Goal: Task Accomplishment & Management: Use online tool/utility

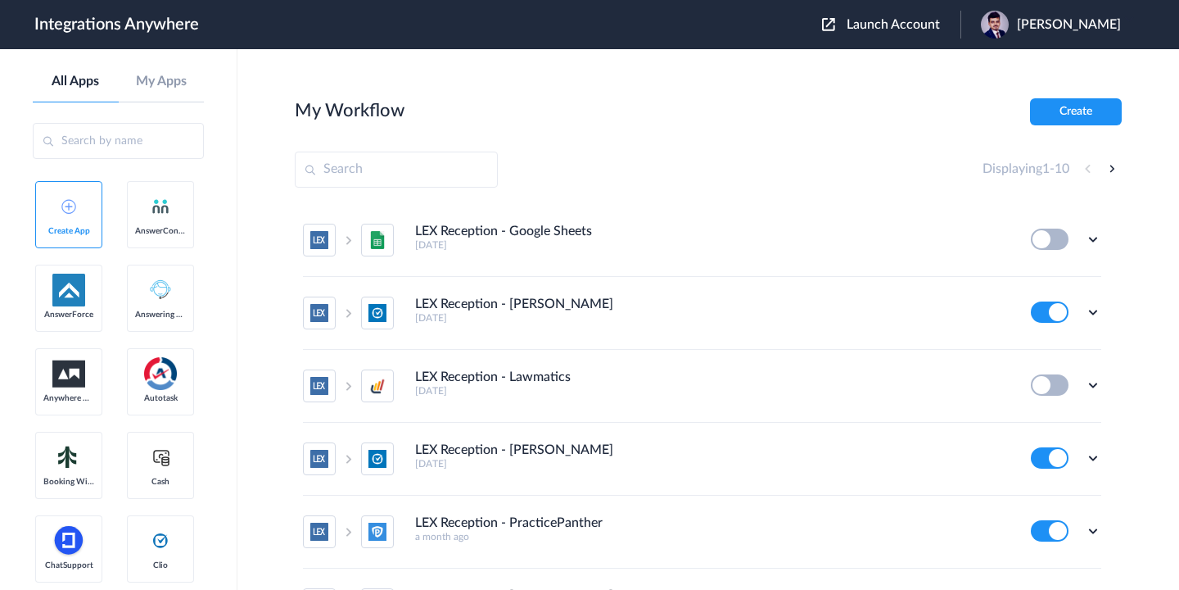
click at [872, 30] on span "Launch Account" at bounding box center [893, 24] width 93 height 13
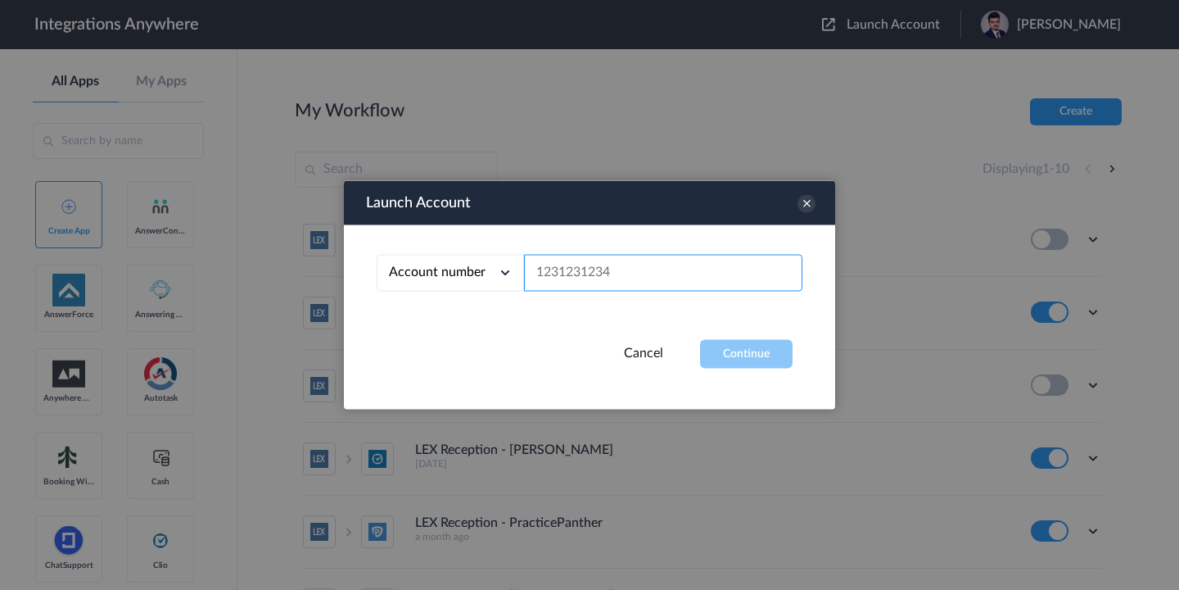
click at [677, 274] on input "text" at bounding box center [663, 273] width 278 height 37
paste input "2086390250"
type input "2086390250"
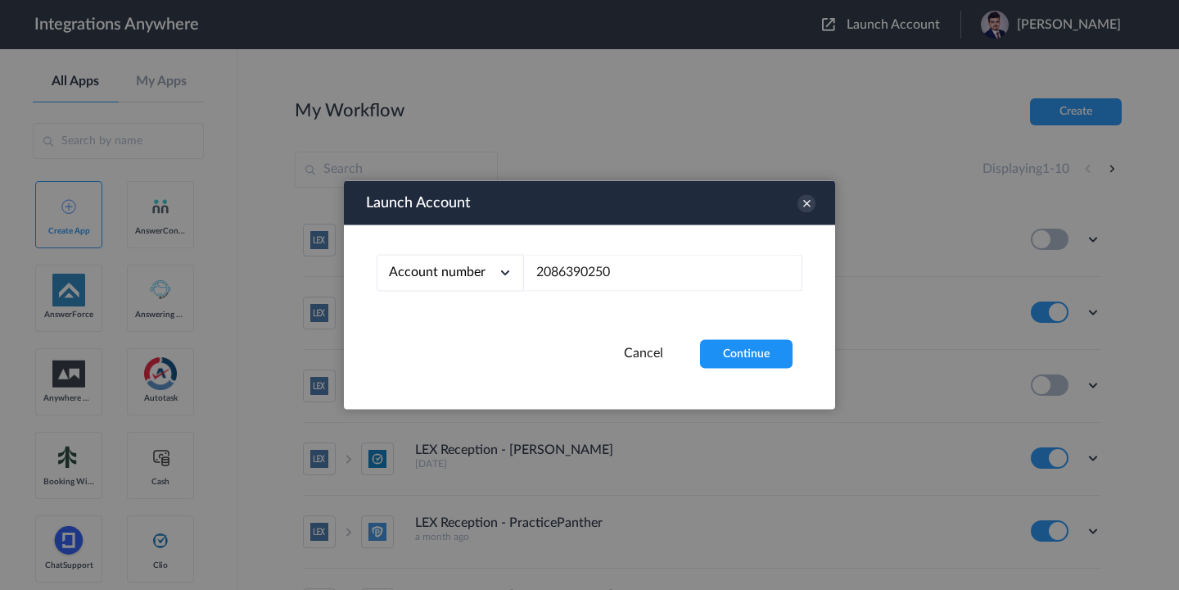
click at [725, 333] on div "Account number Account number Email address 2086390250" at bounding box center [589, 282] width 491 height 115
click at [736, 359] on button "Continue" at bounding box center [746, 354] width 93 height 29
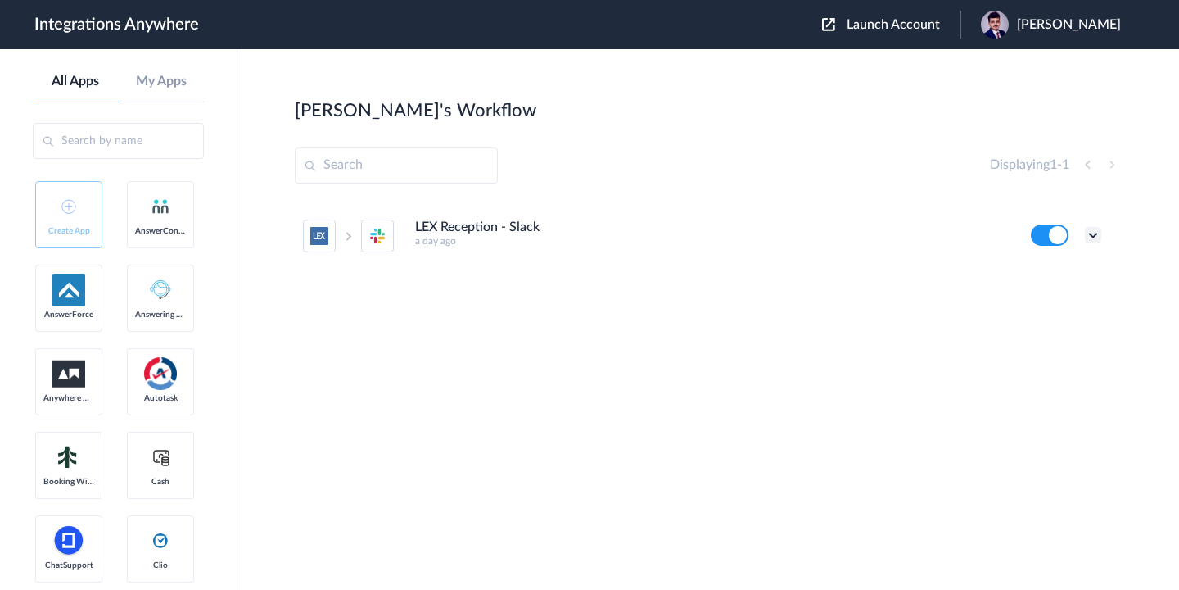
click at [1090, 236] on icon at bounding box center [1093, 235] width 16 height 16
click at [1047, 278] on li "Edit" at bounding box center [1048, 273] width 106 height 30
click at [542, 420] on div "LEX Reception - Slack a day ago Edit Task history Delete" at bounding box center [708, 323] width 827 height 246
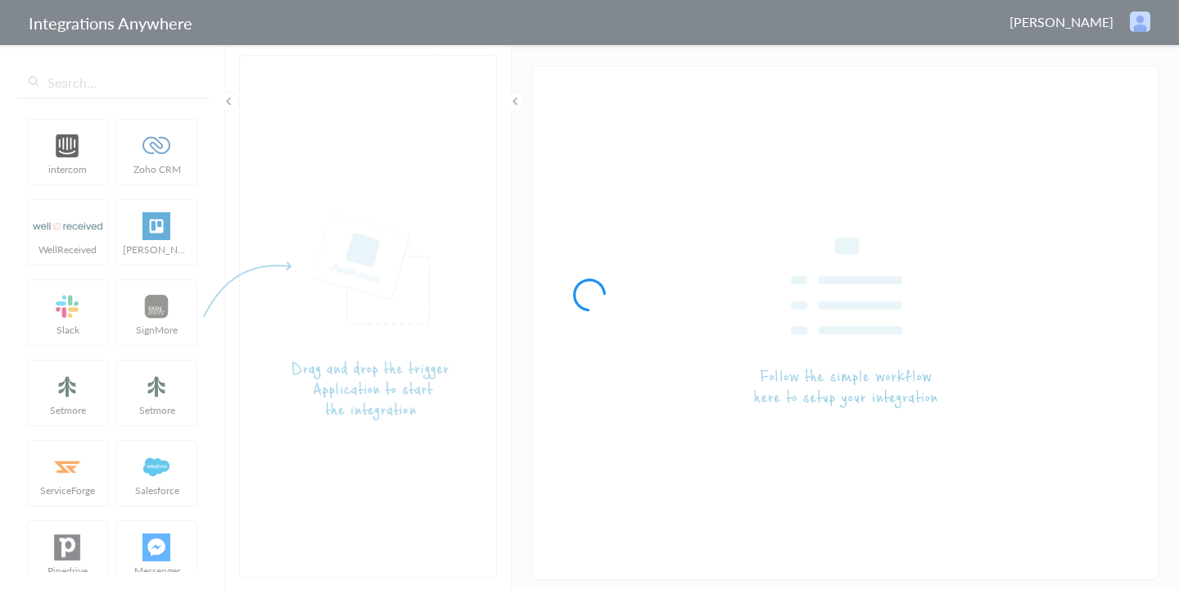
type input "LEX Reception - Slack"
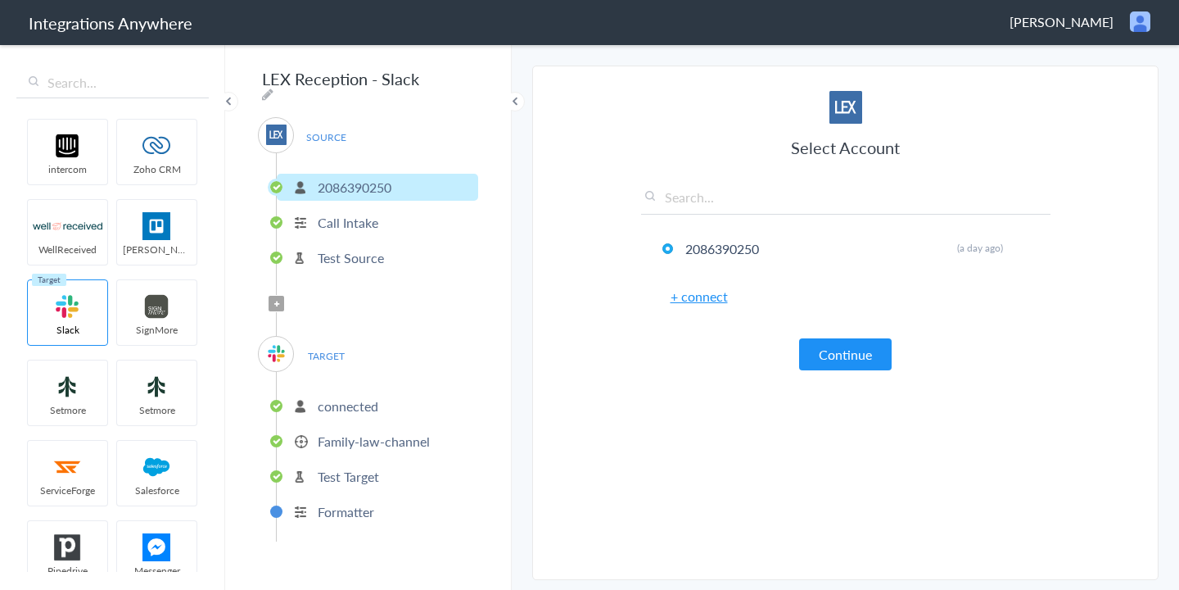
click at [364, 184] on p "2086390250" at bounding box center [355, 187] width 74 height 19
click at [367, 213] on p "Call Intake" at bounding box center [348, 222] width 61 height 19
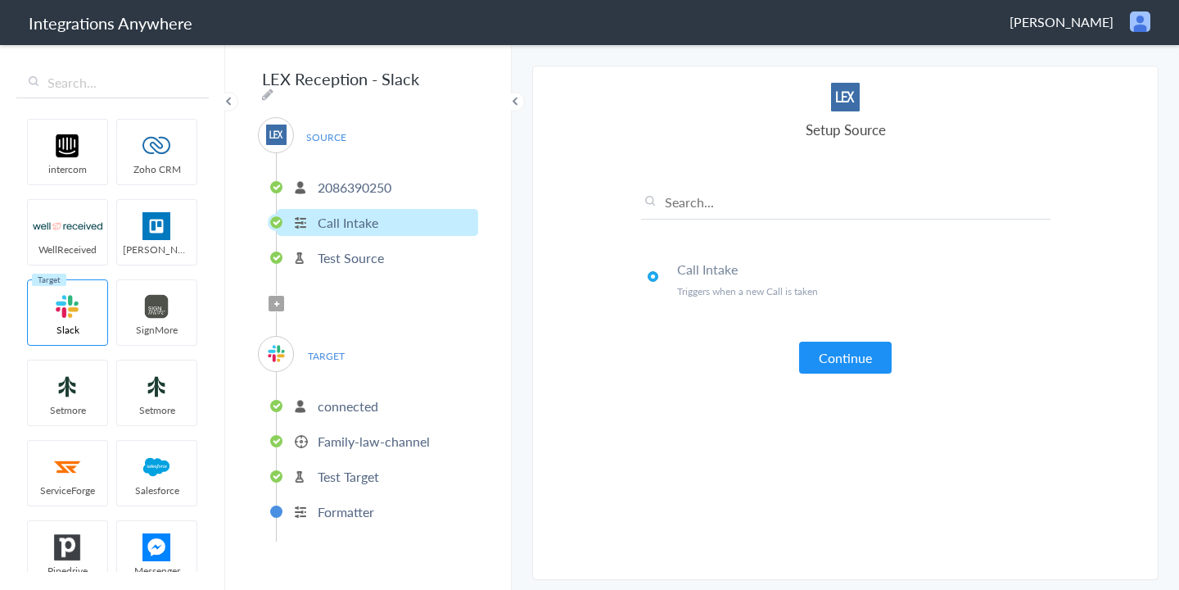
click at [372, 256] on p "Test Source" at bounding box center [351, 257] width 66 height 19
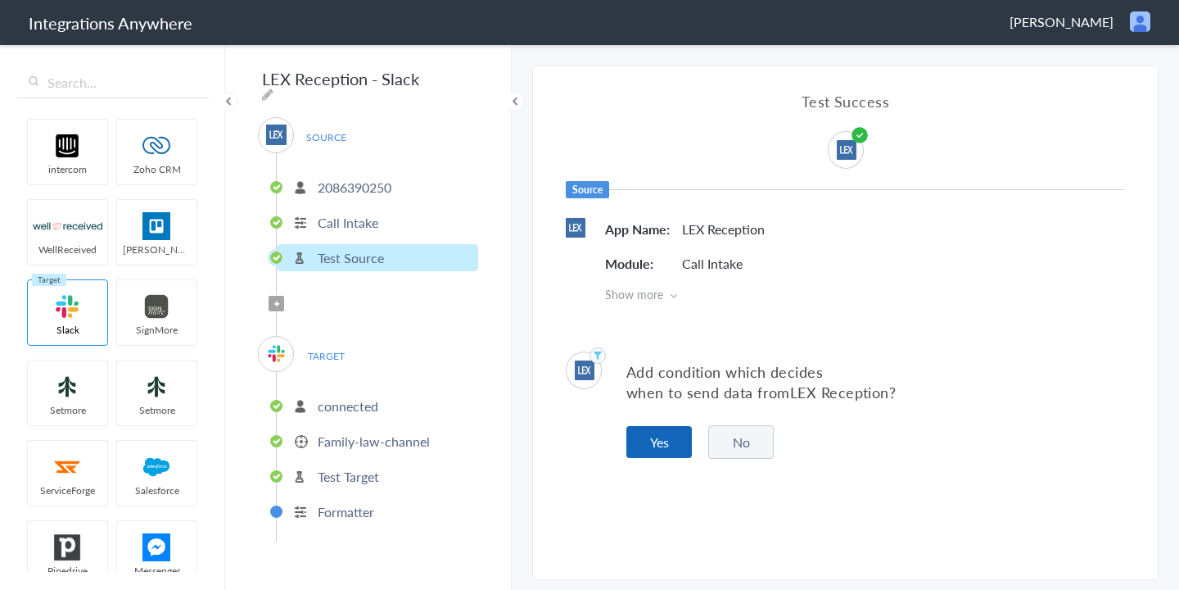
click at [649, 439] on button "Yes" at bounding box center [660, 442] width 66 height 32
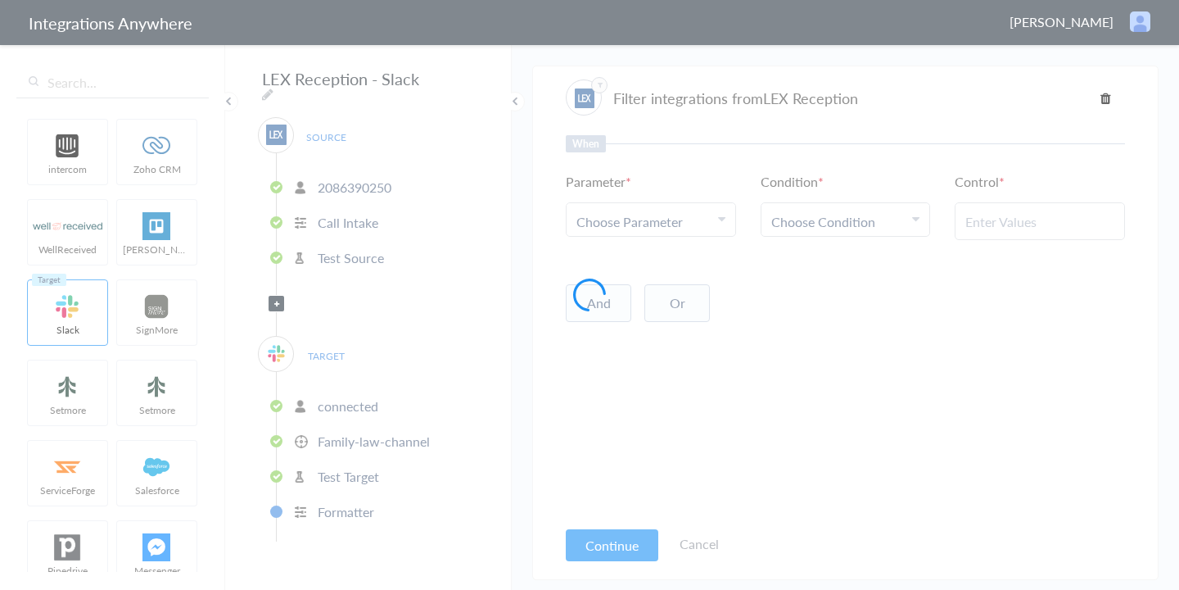
click at [667, 232] on div at bounding box center [589, 295] width 1179 height 590
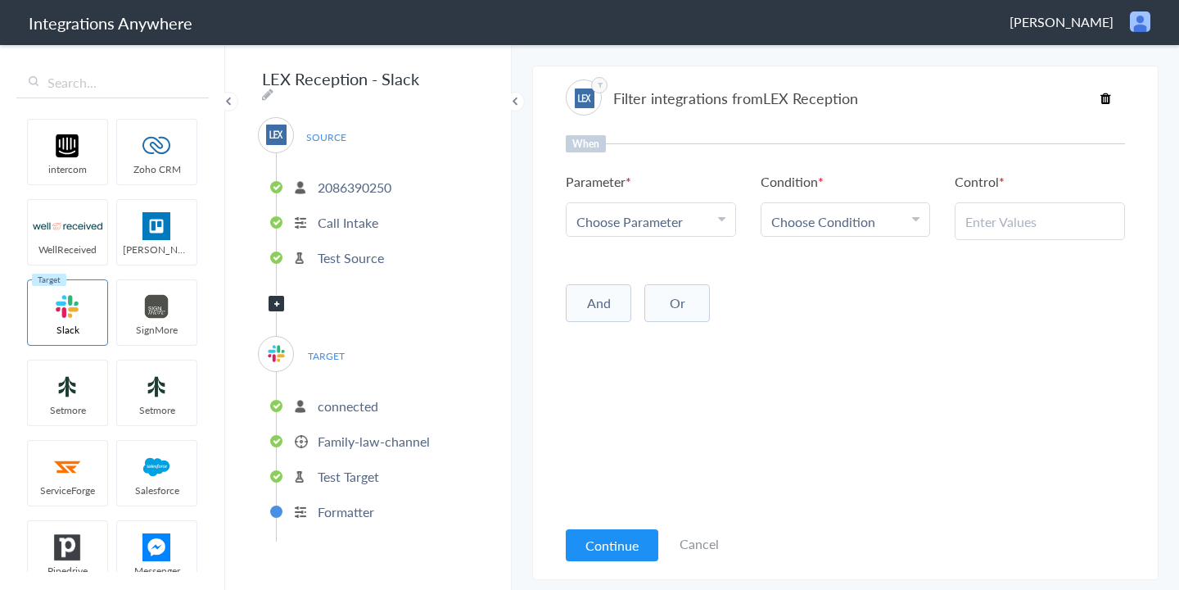
click at [631, 229] on span "Choose Parameter" at bounding box center [630, 221] width 106 height 19
click at [621, 271] on input "text" at bounding box center [651, 266] width 169 height 35
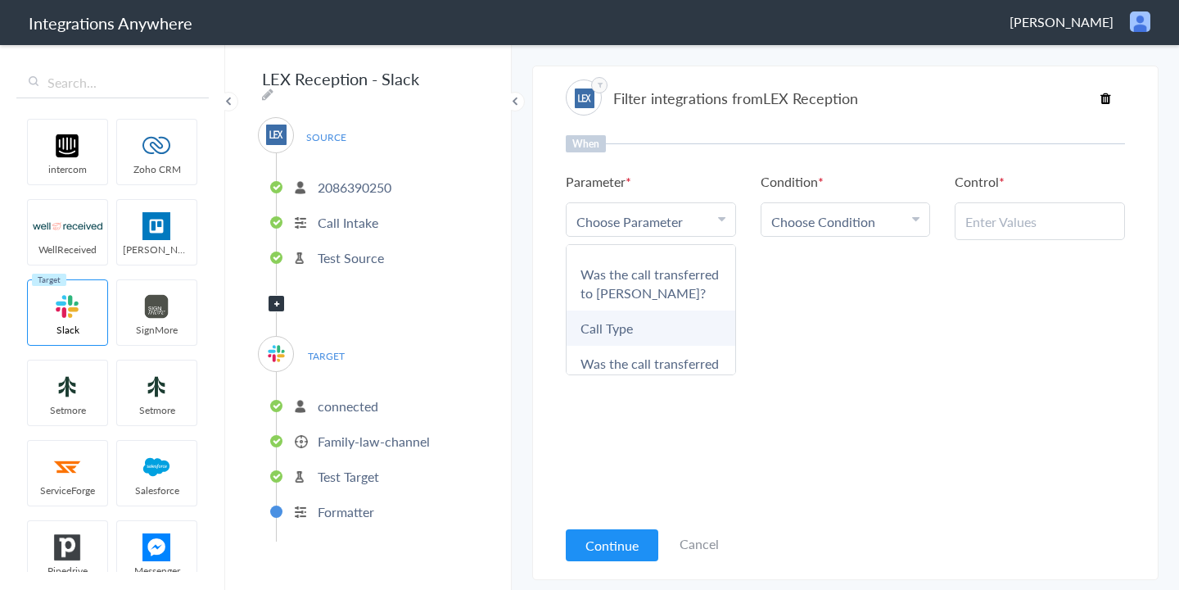
type input "Call t"
click at [617, 346] on link "Call Type" at bounding box center [651, 327] width 169 height 35
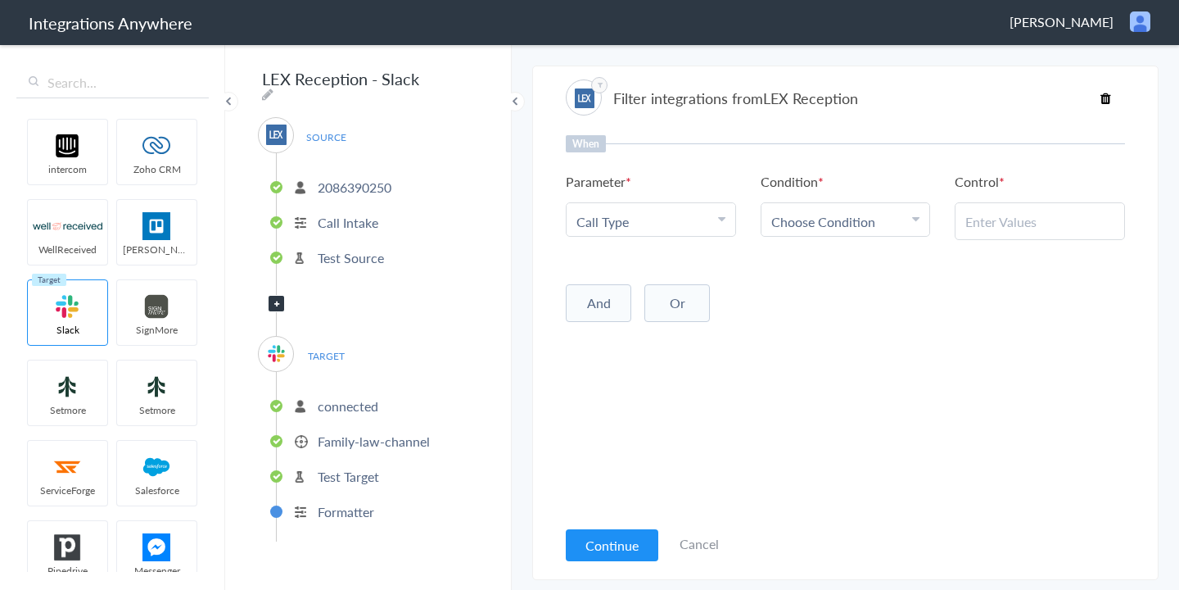
click at [817, 208] on link "Choose Condition" at bounding box center [846, 219] width 169 height 33
click at [792, 315] on link "Contains" at bounding box center [846, 301] width 169 height 35
click at [991, 214] on input "text" at bounding box center [1040, 221] width 149 height 19
type input "New Client"
click at [1023, 275] on div "When Parameter Choose Parameter Call Type First Name Last Name Email Phone Case…" at bounding box center [845, 326] width 559 height 382
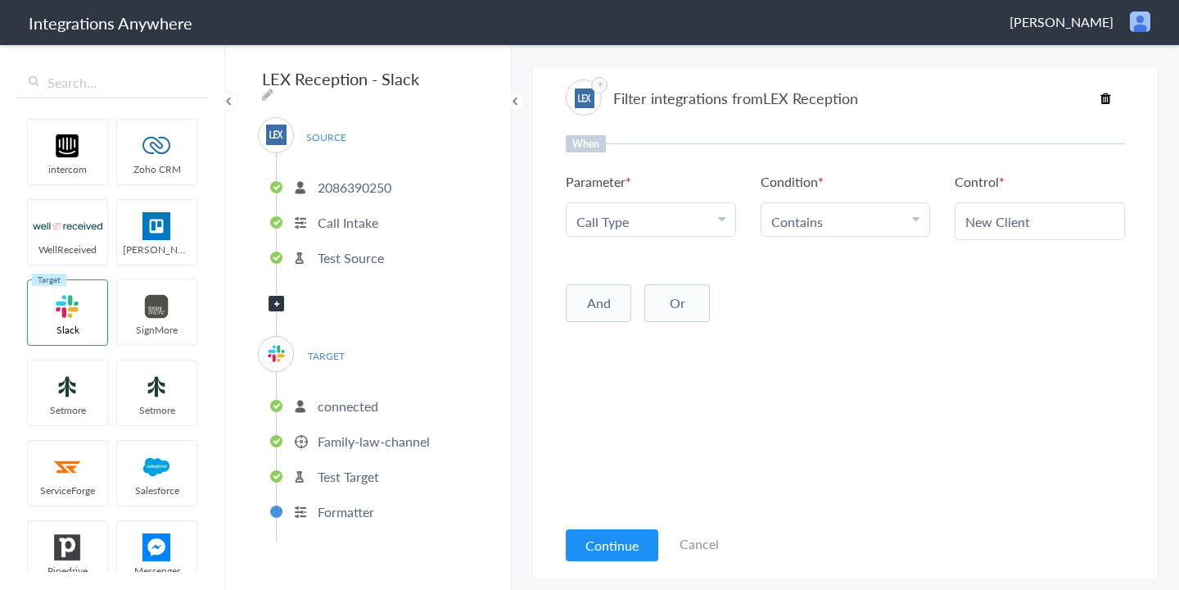
drag, startPoint x: 610, startPoint y: 536, endPoint x: 599, endPoint y: 532, distance: 11.9
click at [610, 536] on button "Continue" at bounding box center [612, 545] width 93 height 32
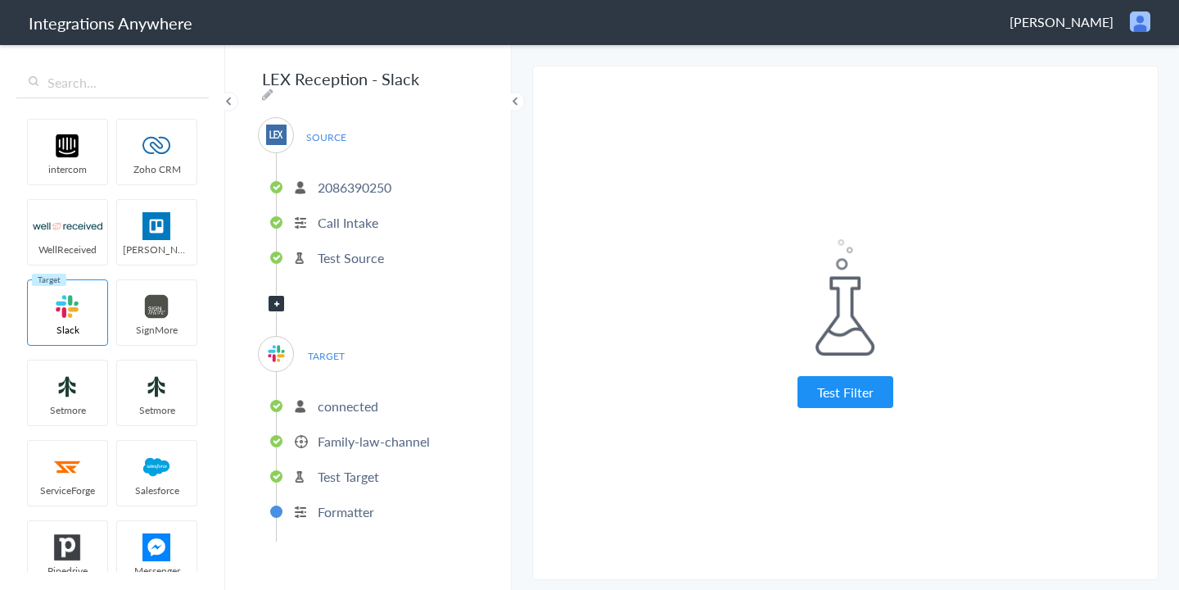
click at [278, 301] on icon at bounding box center [276, 304] width 5 height 7
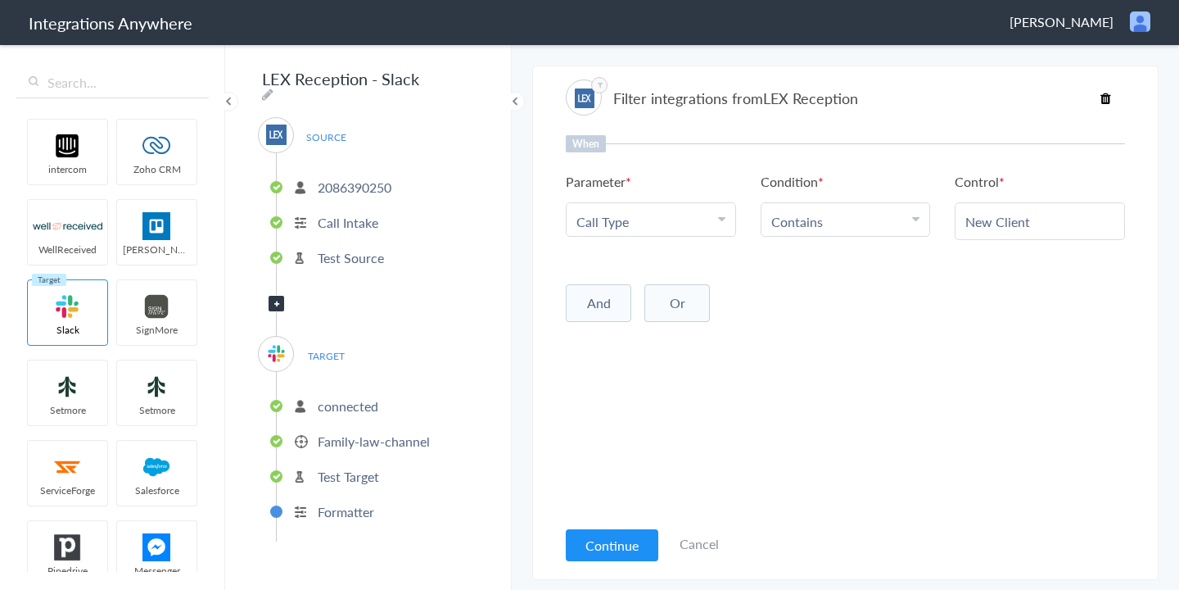
click at [1110, 98] on icon at bounding box center [1106, 98] width 11 height 13
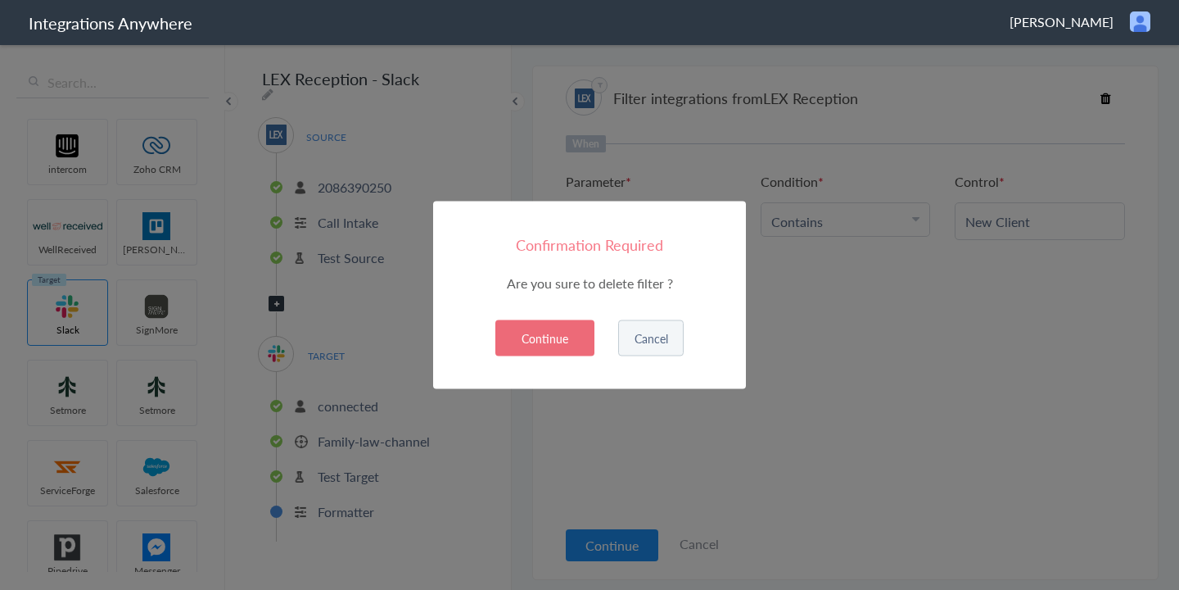
click at [577, 342] on button "Continue" at bounding box center [545, 338] width 99 height 36
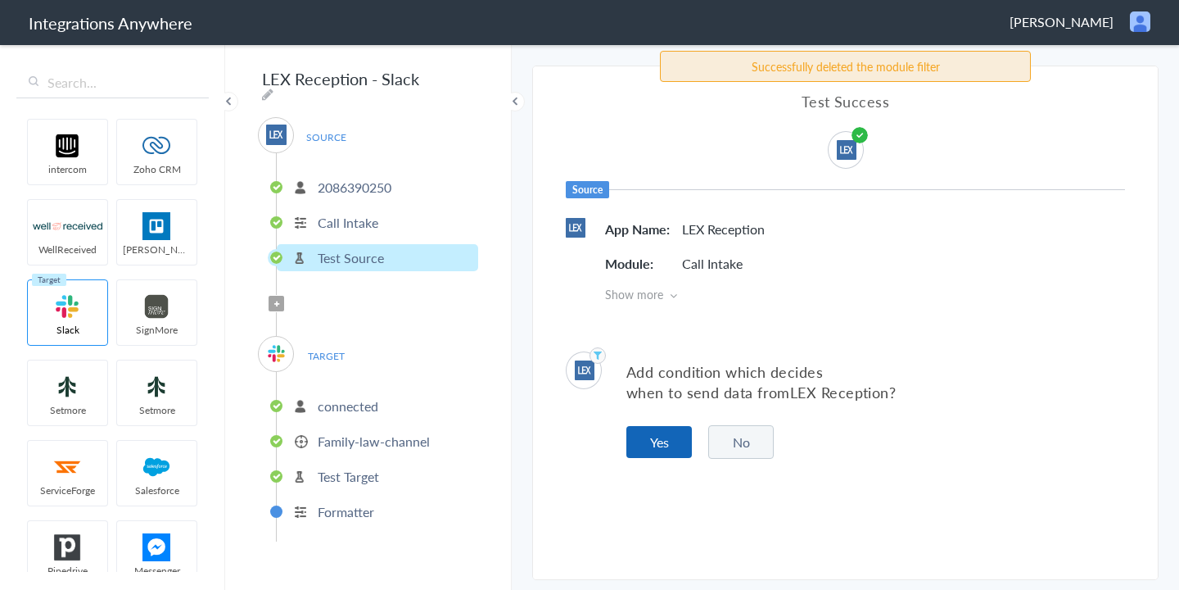
click at [656, 445] on button "Yes" at bounding box center [660, 442] width 66 height 32
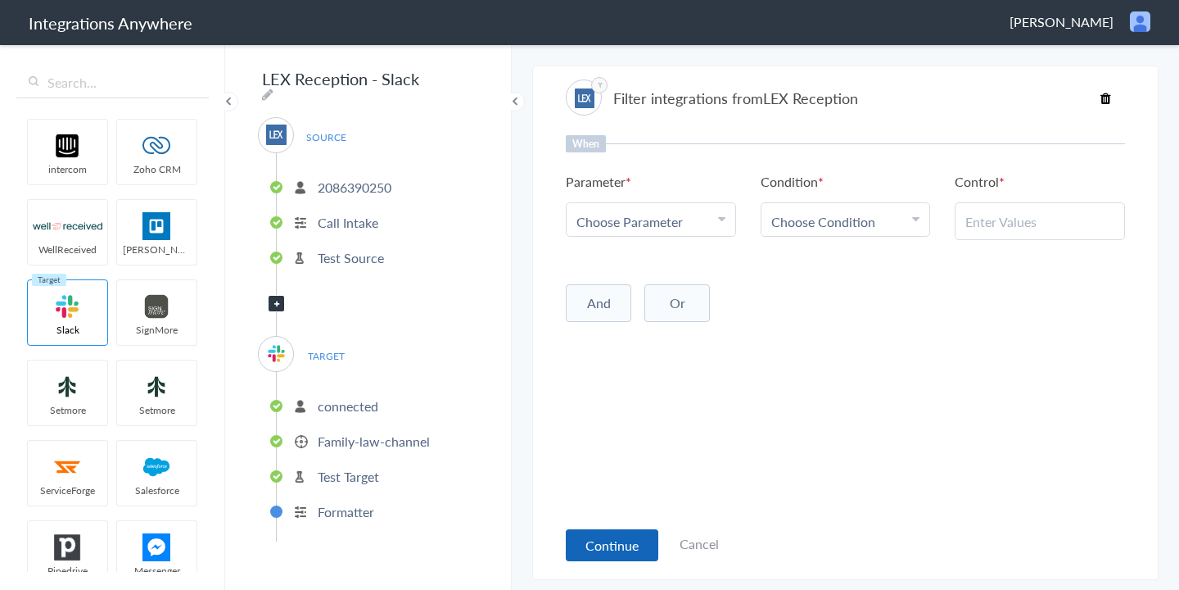
click at [603, 550] on button "Continue" at bounding box center [612, 545] width 93 height 32
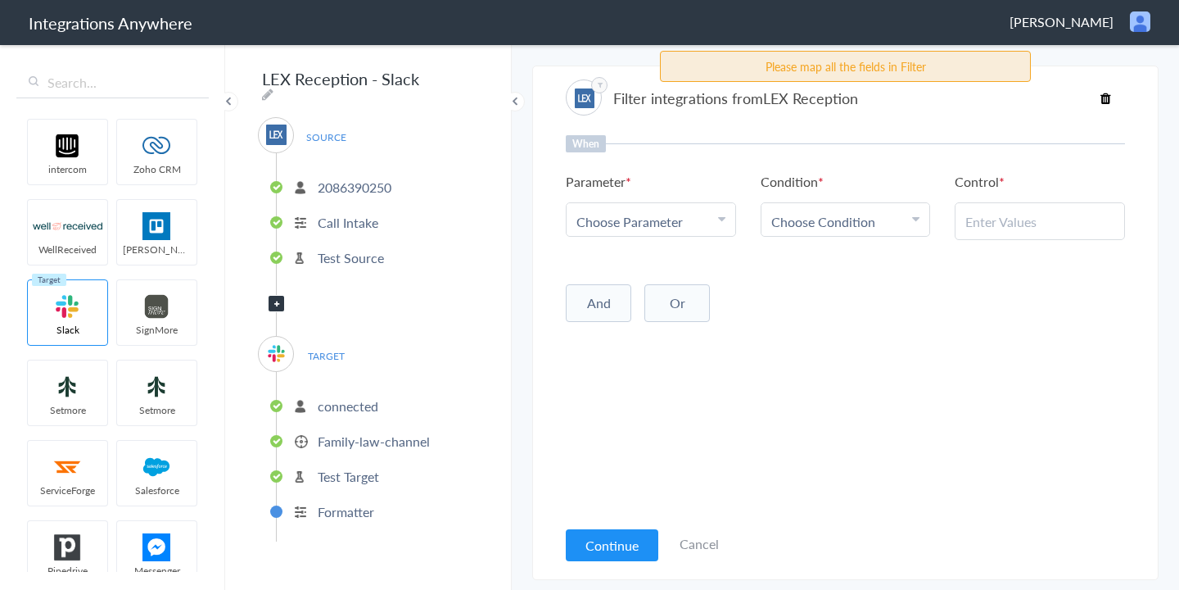
click at [683, 218] on div "Choose Parameter" at bounding box center [651, 221] width 149 height 19
click at [625, 255] on input "text" at bounding box center [651, 253] width 169 height 35
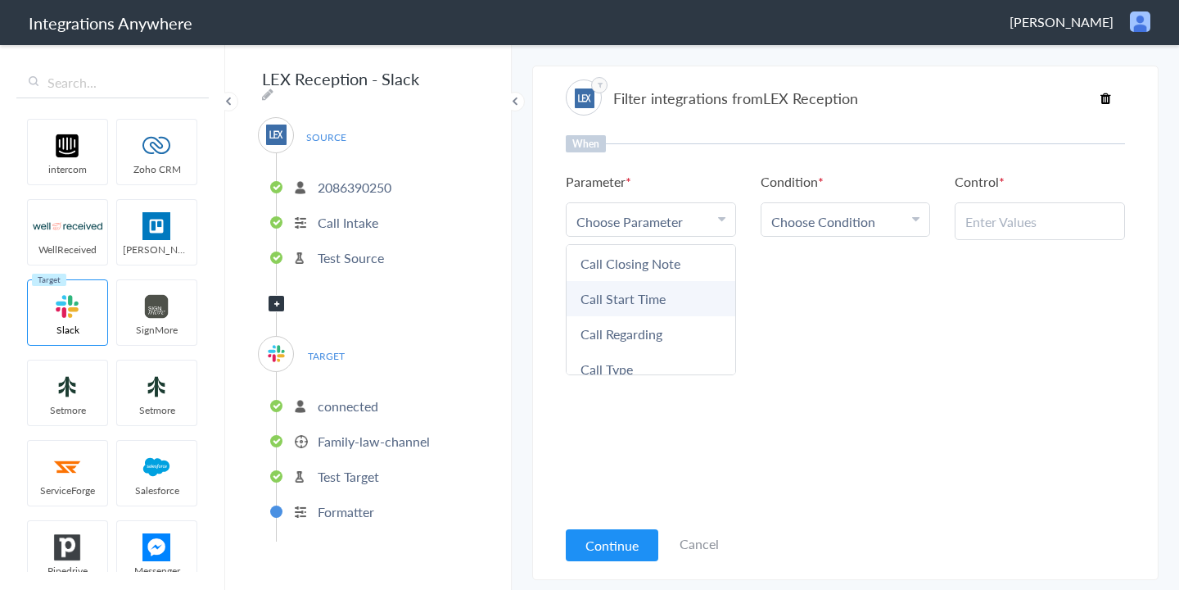
scroll to position [251, 0]
type input "call"
click at [654, 282] on link "Call Closing Note" at bounding box center [651, 264] width 169 height 35
click at [832, 226] on span "Choose Condition" at bounding box center [824, 221] width 104 height 19
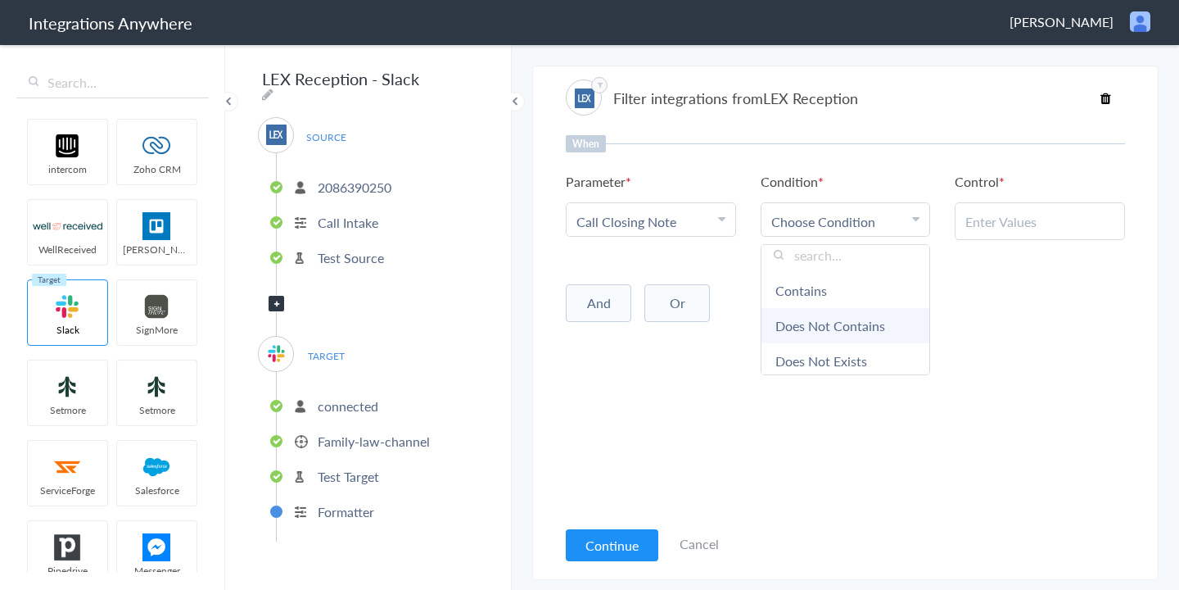
scroll to position [25, 0]
click at [813, 352] on link "Does Not Exists" at bounding box center [846, 346] width 169 height 35
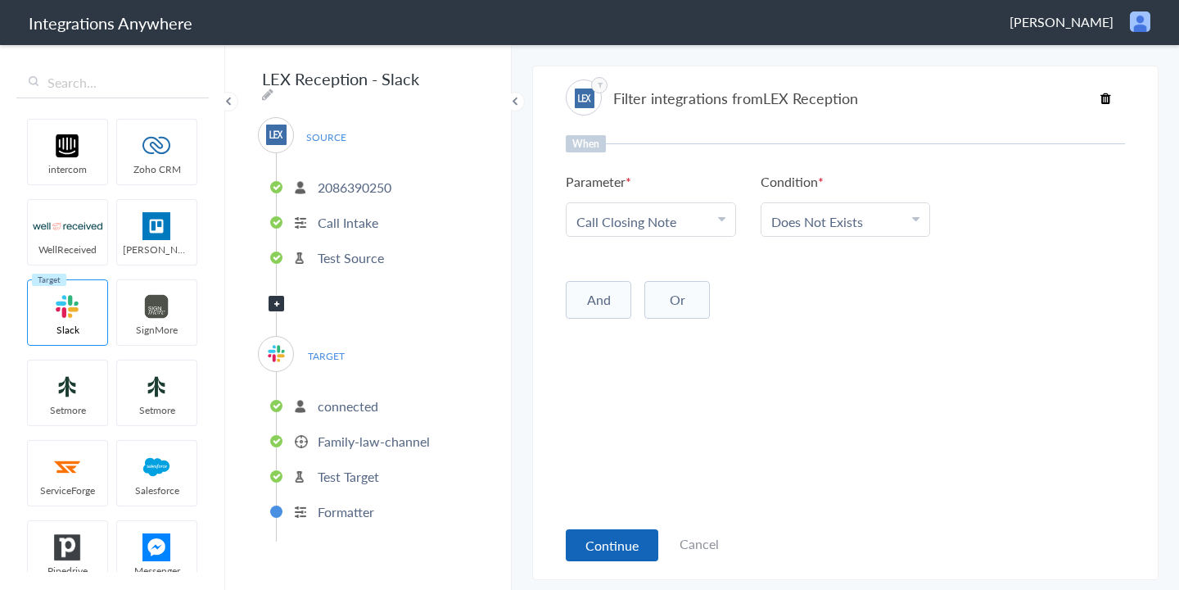
click at [626, 554] on button "Continue" at bounding box center [612, 545] width 93 height 32
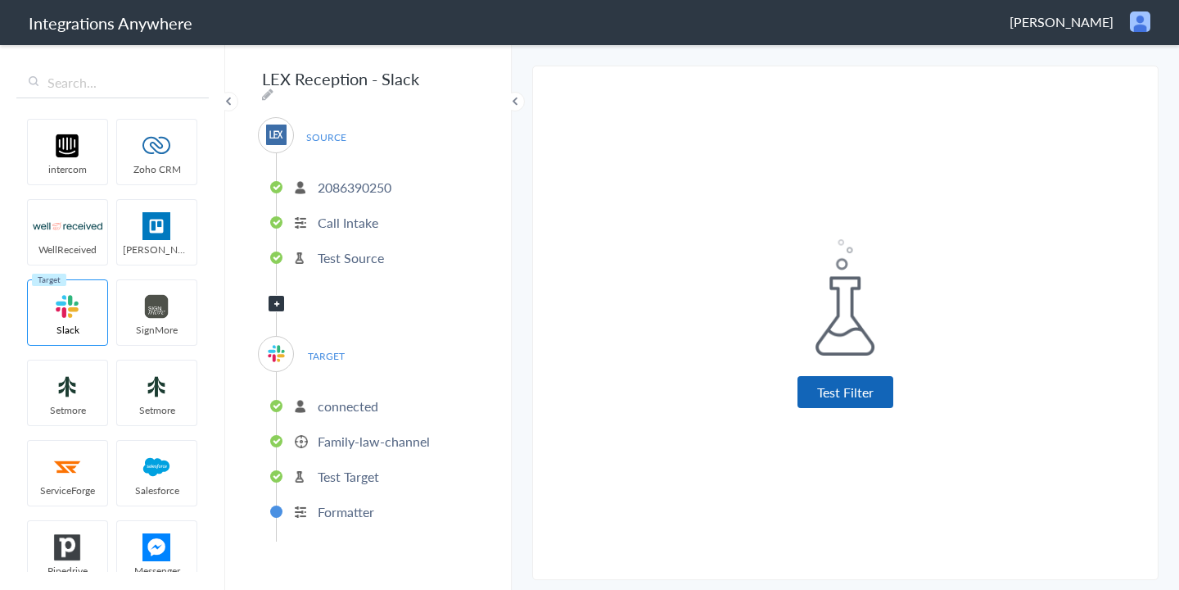
click at [823, 396] on button "Test Filter" at bounding box center [846, 392] width 96 height 32
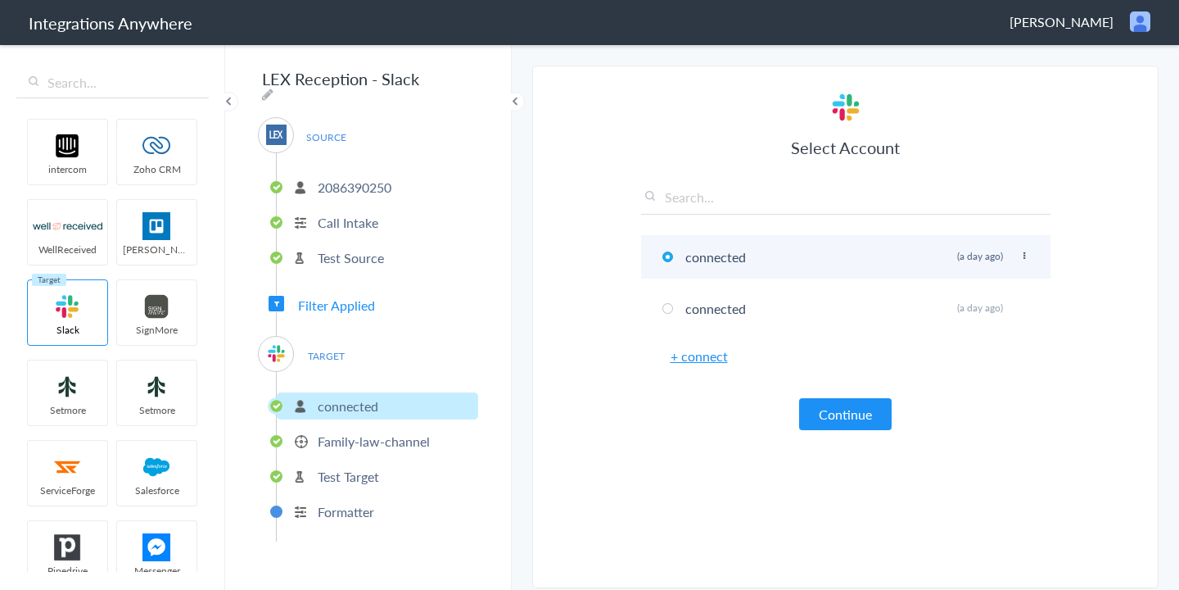
click at [1025, 255] on icon at bounding box center [1025, 255] width 10 height 9
click at [969, 292] on li "Rename" at bounding box center [991, 289] width 113 height 25
paste input "[PERSON_NAME]"
paste input "text"
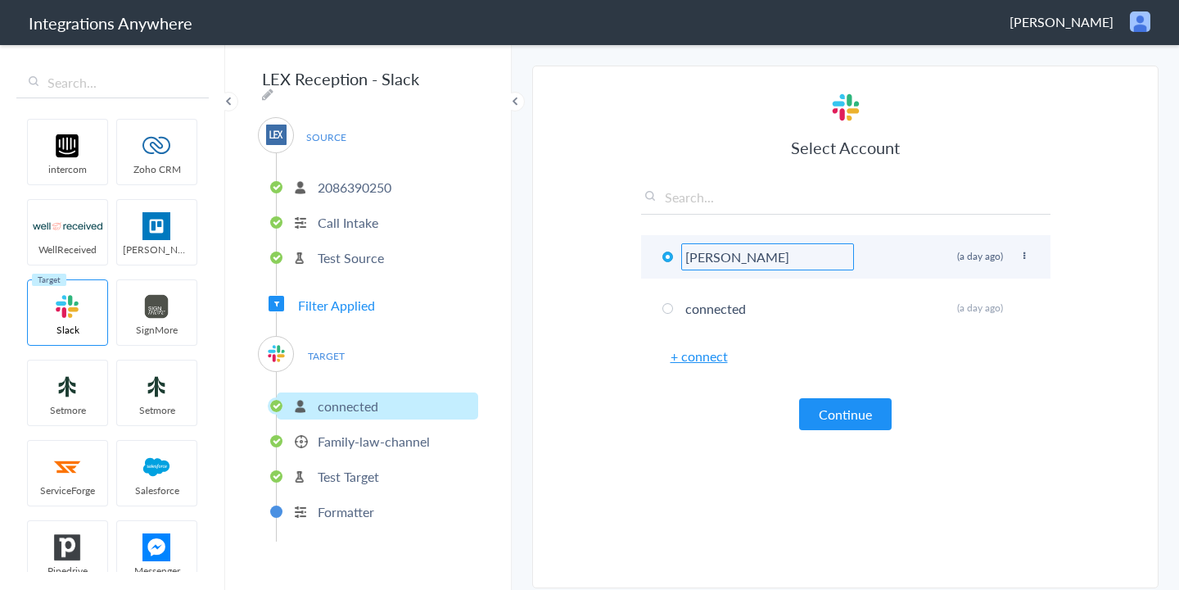
scroll to position [0, 0]
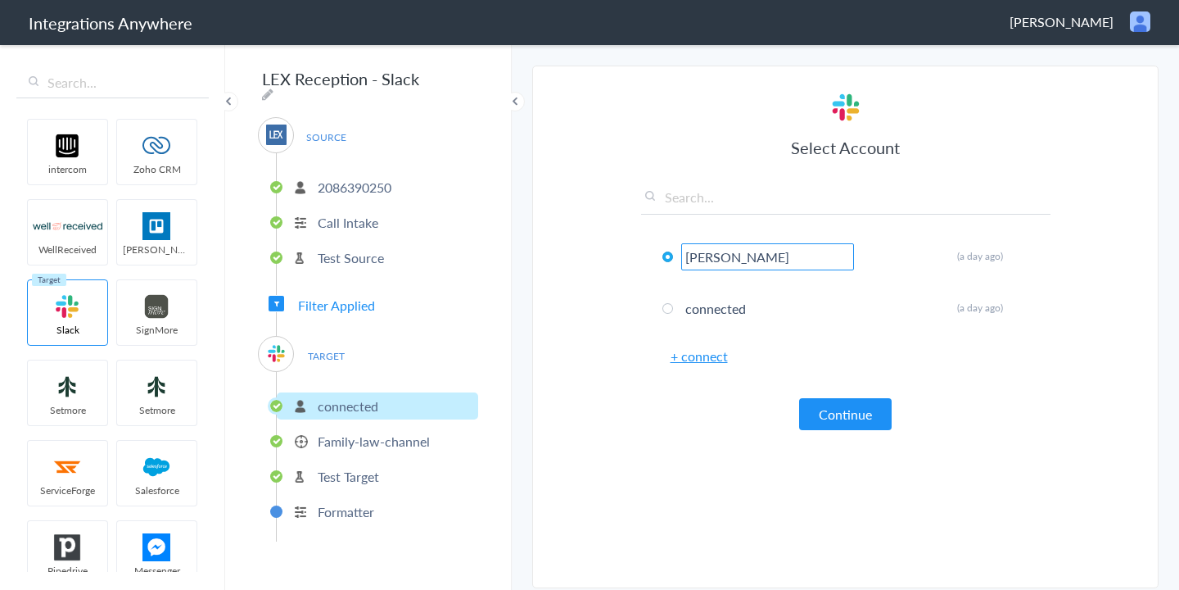
type input "[PERSON_NAME]"
click at [722, 430] on article "Select Account [PERSON_NAME] Law Rename Delete (a day ago) connected Rename Del…" at bounding box center [846, 331] width 410 height 480
click at [841, 416] on button "Continue" at bounding box center [845, 414] width 93 height 32
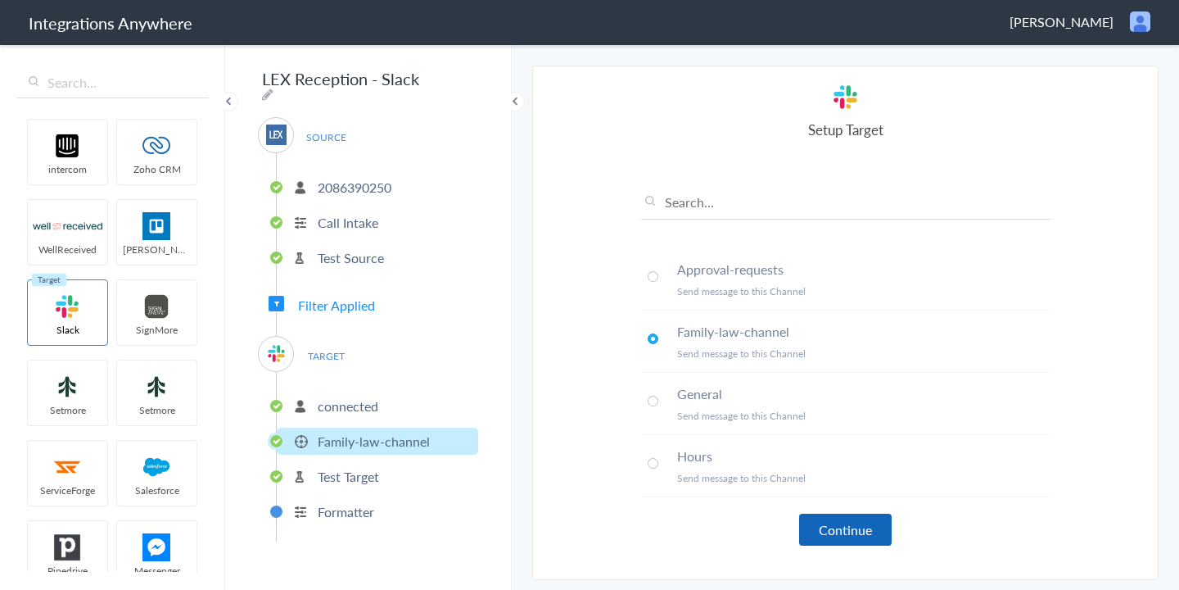
click at [849, 528] on button "Continue" at bounding box center [845, 530] width 93 height 32
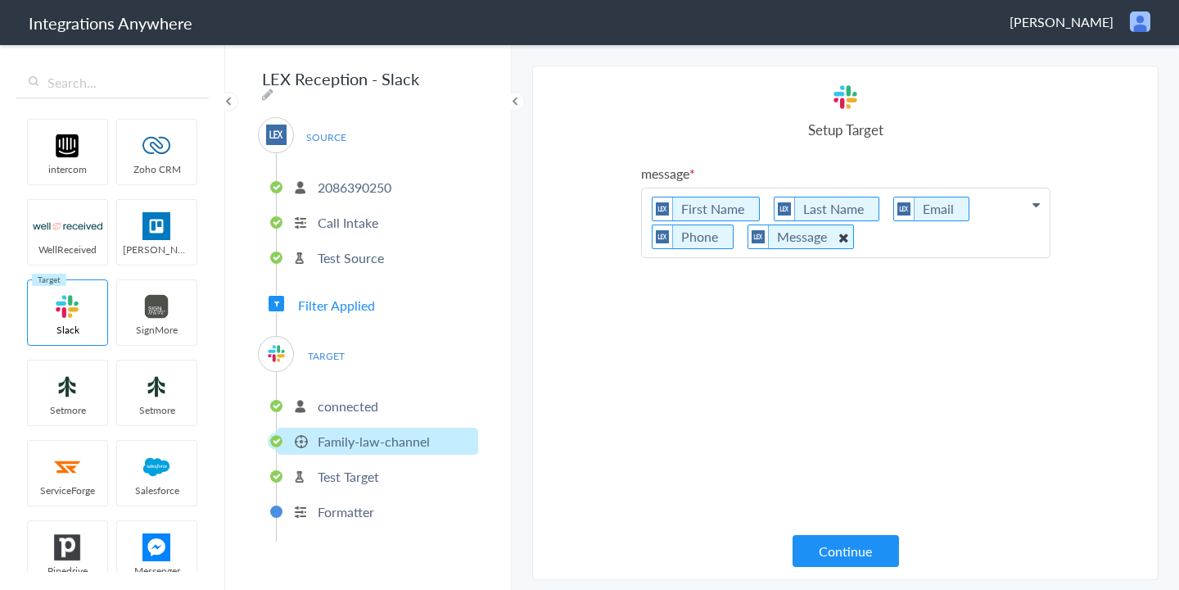
click at [835, 236] on icon at bounding box center [843, 237] width 18 height 20
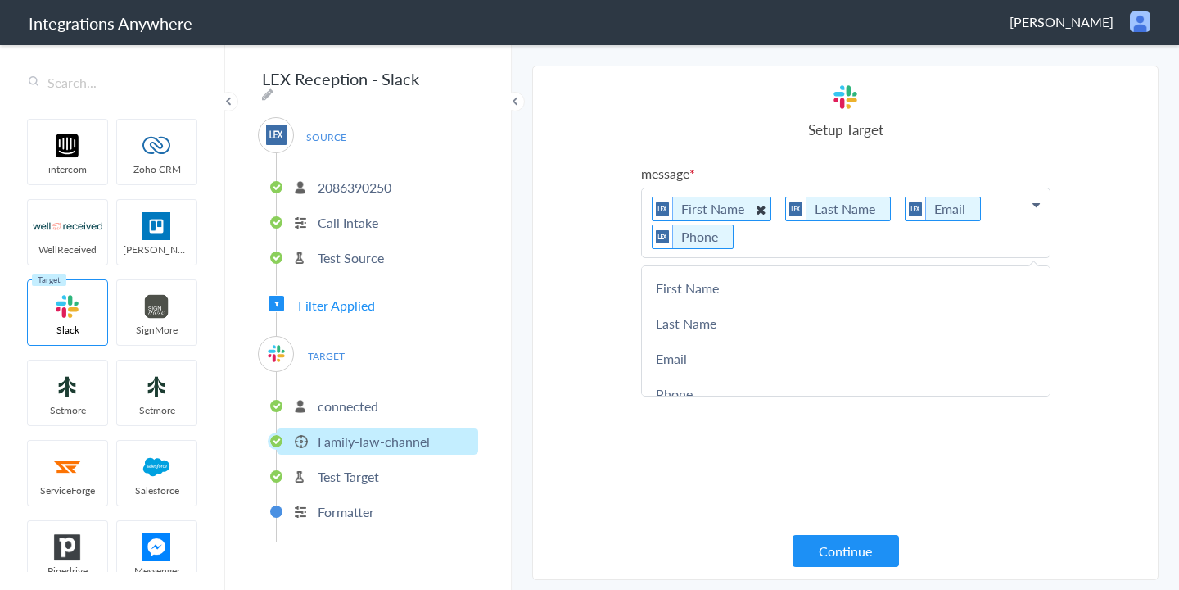
click at [760, 208] on icon at bounding box center [760, 209] width 18 height 20
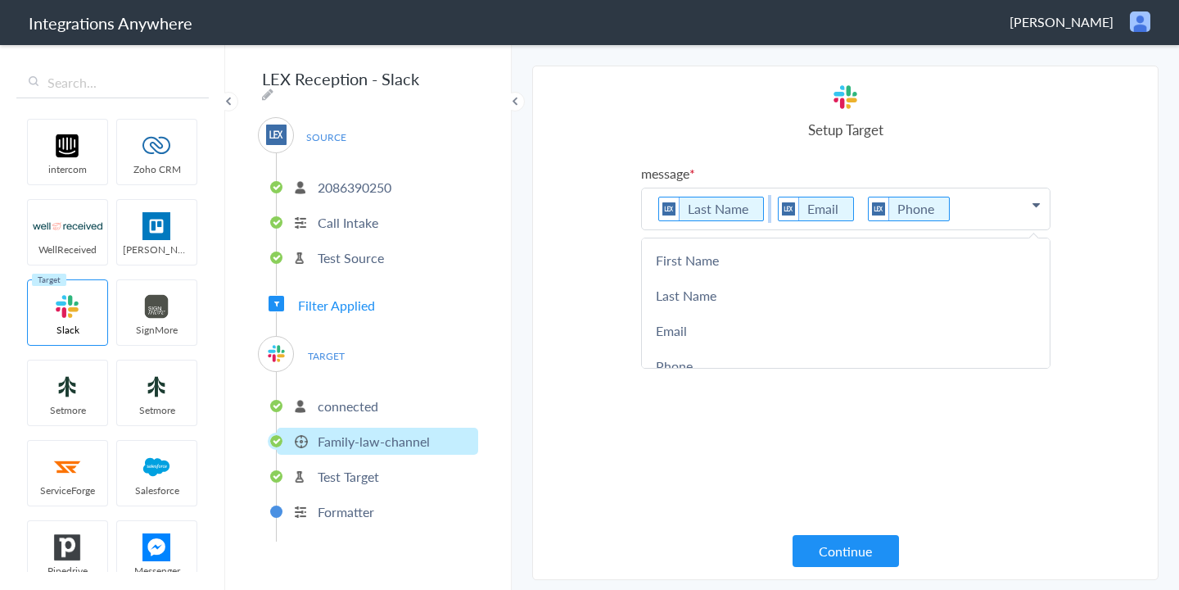
click at [760, 208] on p "Last Name Email Phone" at bounding box center [846, 208] width 408 height 41
click at [750, 209] on Name "Last Name" at bounding box center [717, 209] width 117 height 25
click at [764, 208] on icon at bounding box center [764, 209] width 18 height 20
drag, startPoint x: 841, startPoint y: 212, endPoint x: 833, endPoint y: 210, distance: 8.6
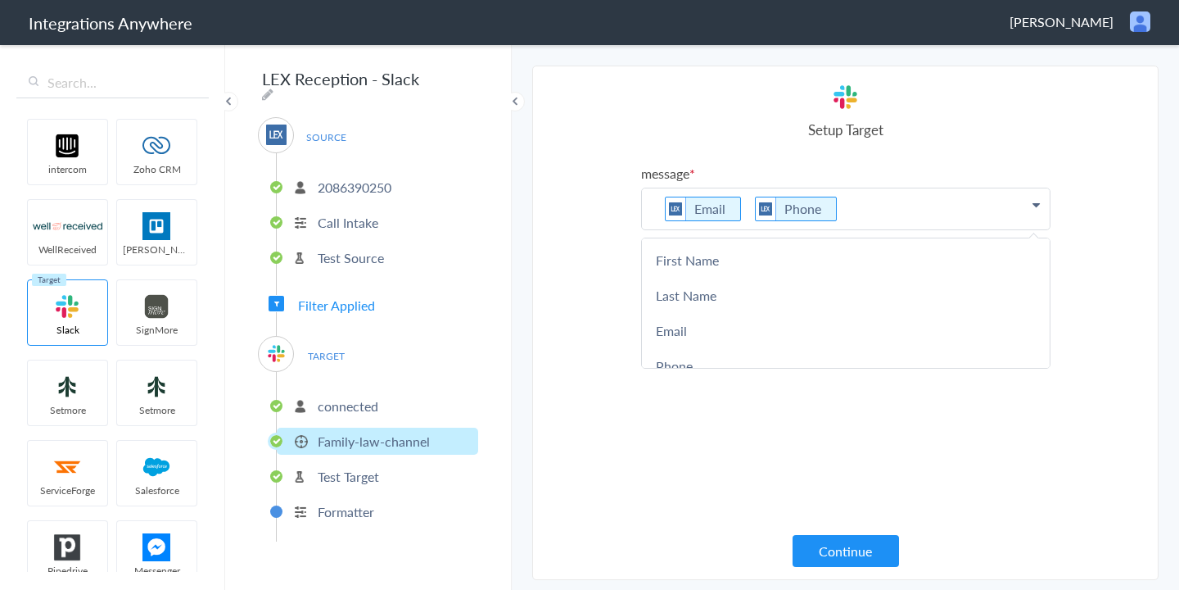
click at [839, 211] on p "Email Phone" at bounding box center [846, 208] width 408 height 41
click at [817, 210] on li "Phone" at bounding box center [801, 209] width 93 height 25
click at [830, 210] on icon at bounding box center [837, 209] width 18 height 20
click at [745, 210] on icon at bounding box center [741, 209] width 18 height 20
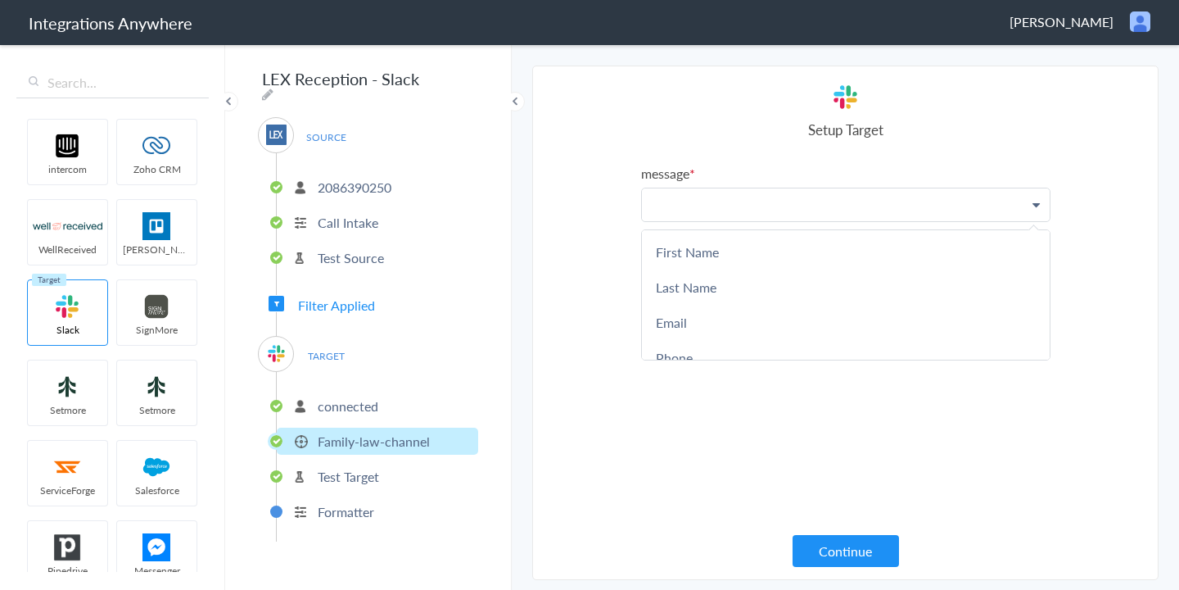
click at [744, 208] on p at bounding box center [846, 204] width 408 height 33
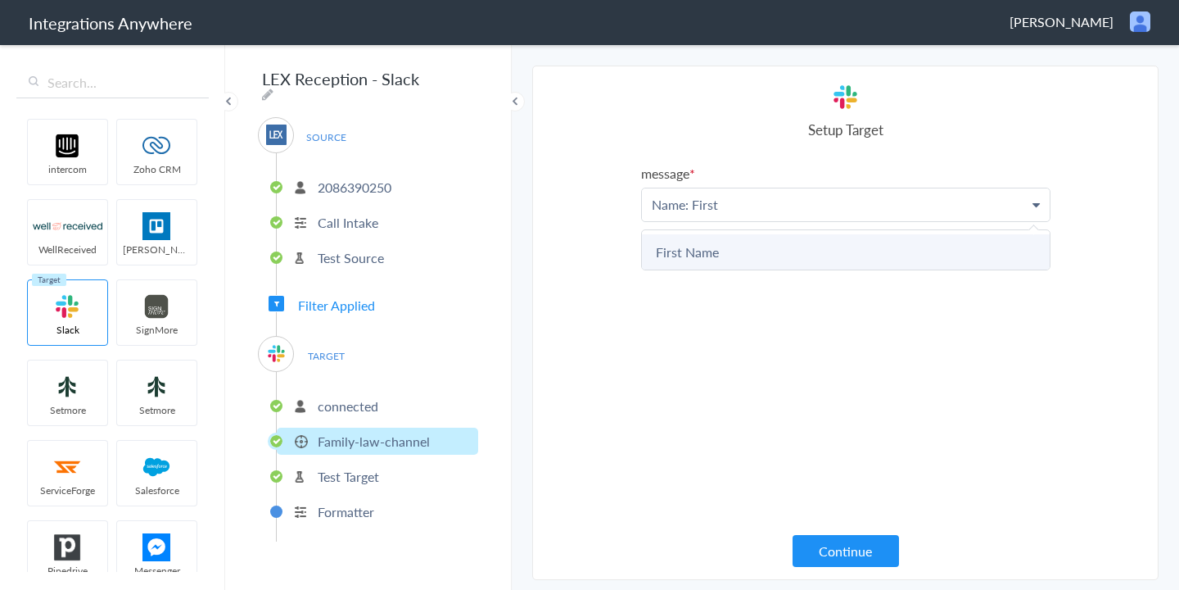
click at [747, 251] on link "First Name" at bounding box center [846, 251] width 408 height 35
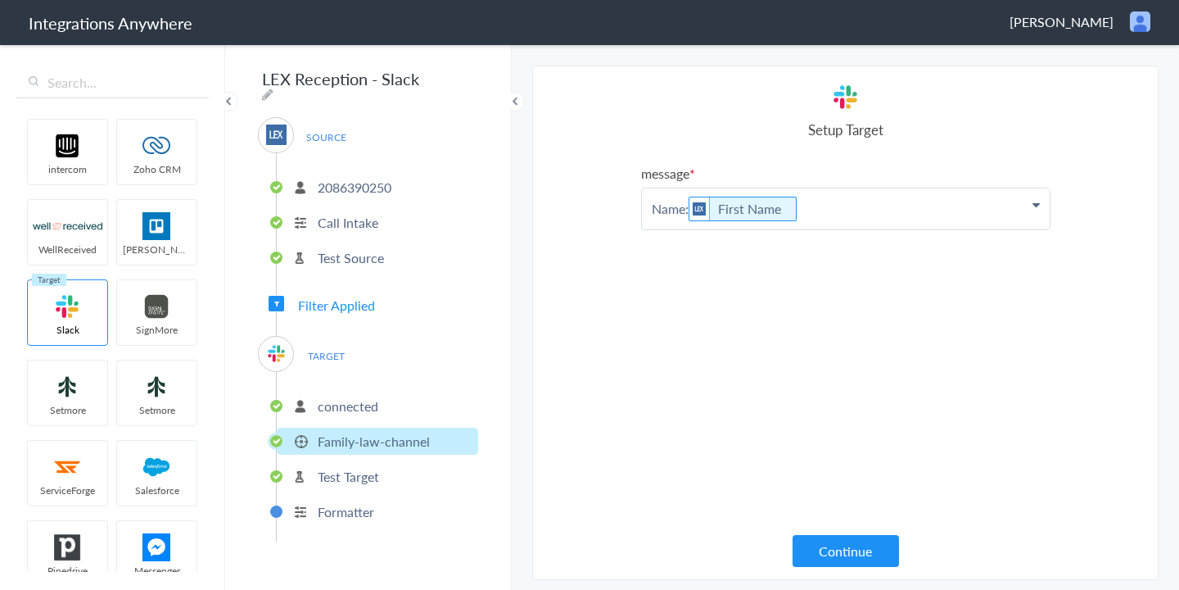
click at [830, 210] on p "Name: First Name" at bounding box center [846, 208] width 408 height 41
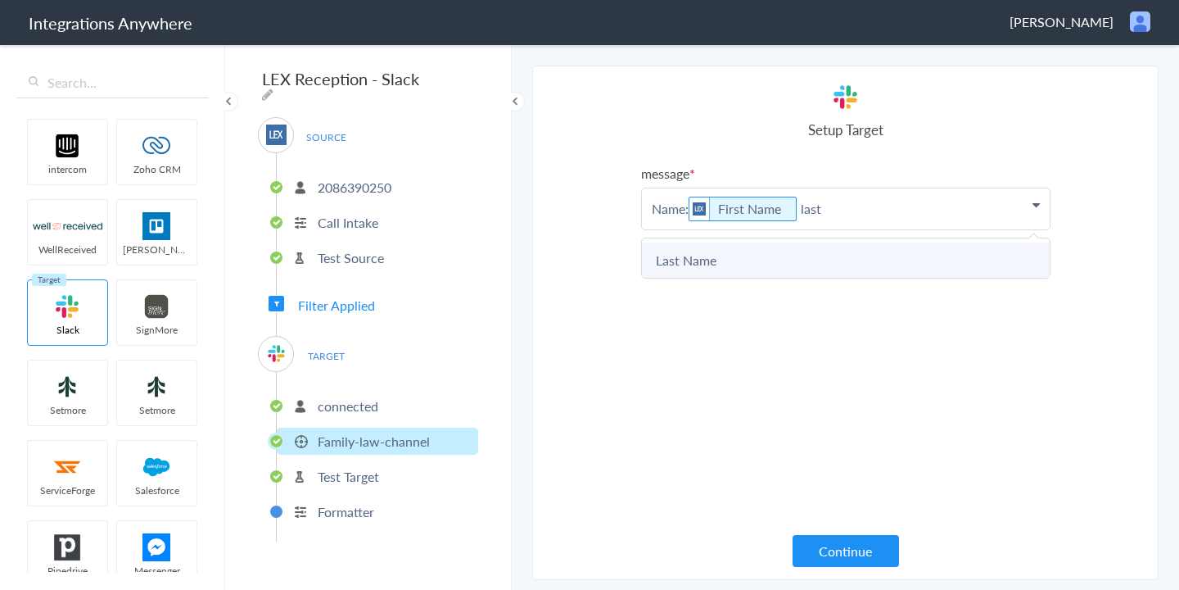
click at [824, 258] on link "Last Name" at bounding box center [846, 259] width 408 height 35
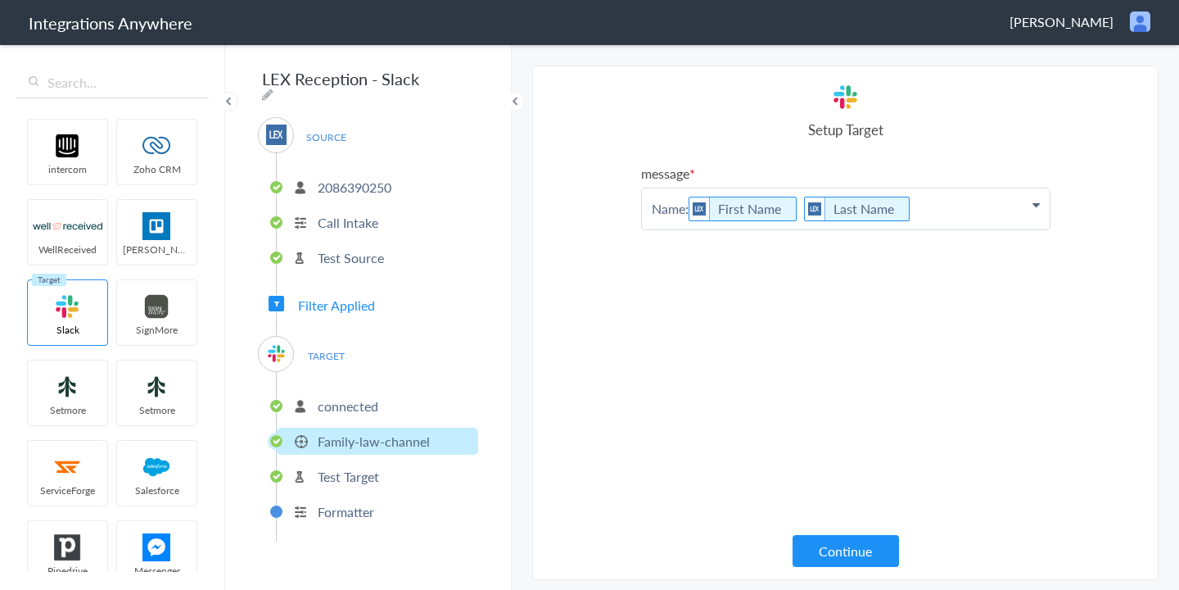
click at [946, 199] on p "Name: First Name Last Name" at bounding box center [846, 208] width 408 height 41
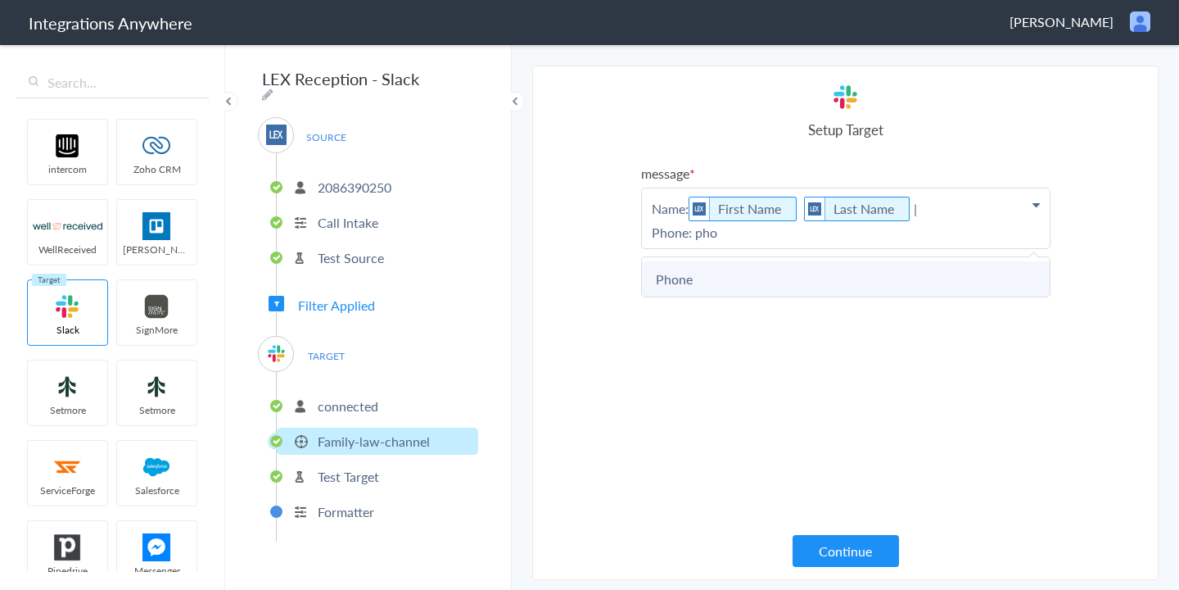
click at [926, 274] on link "Phone" at bounding box center [846, 278] width 408 height 35
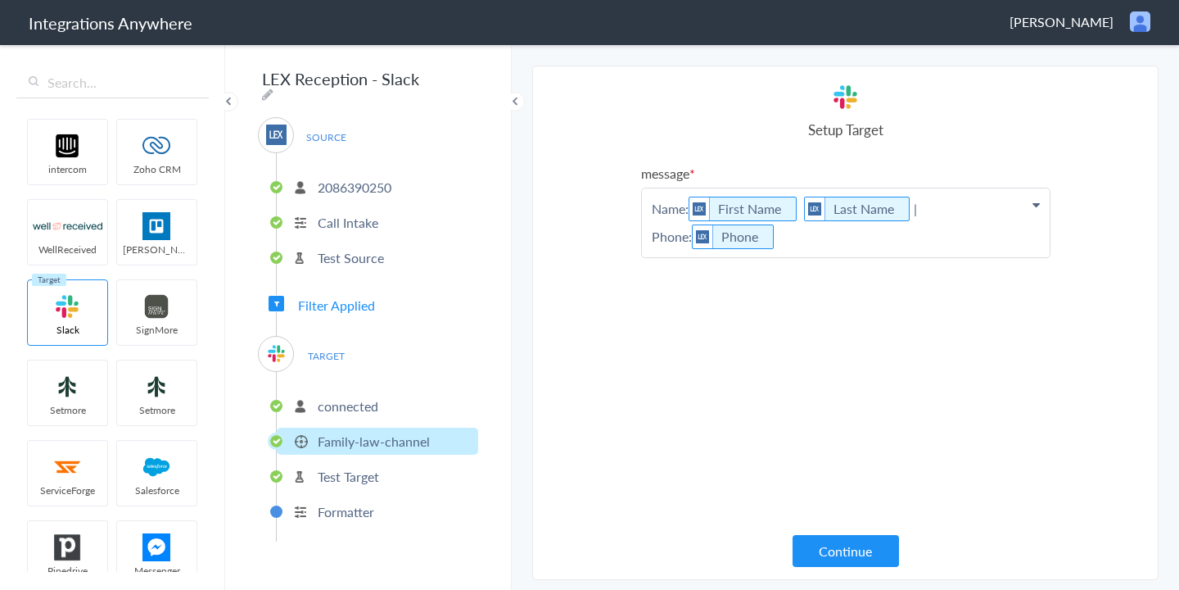
click at [892, 244] on p "Name: First Name Last Name | Phone: Phone" at bounding box center [846, 222] width 408 height 69
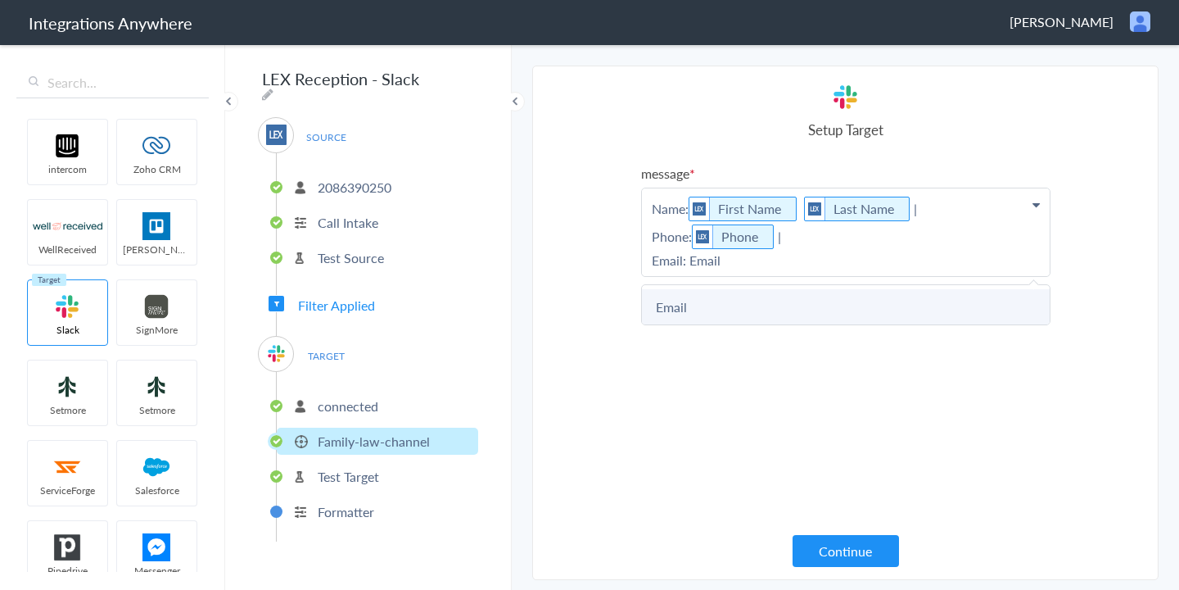
click at [866, 299] on link "Email" at bounding box center [846, 306] width 408 height 35
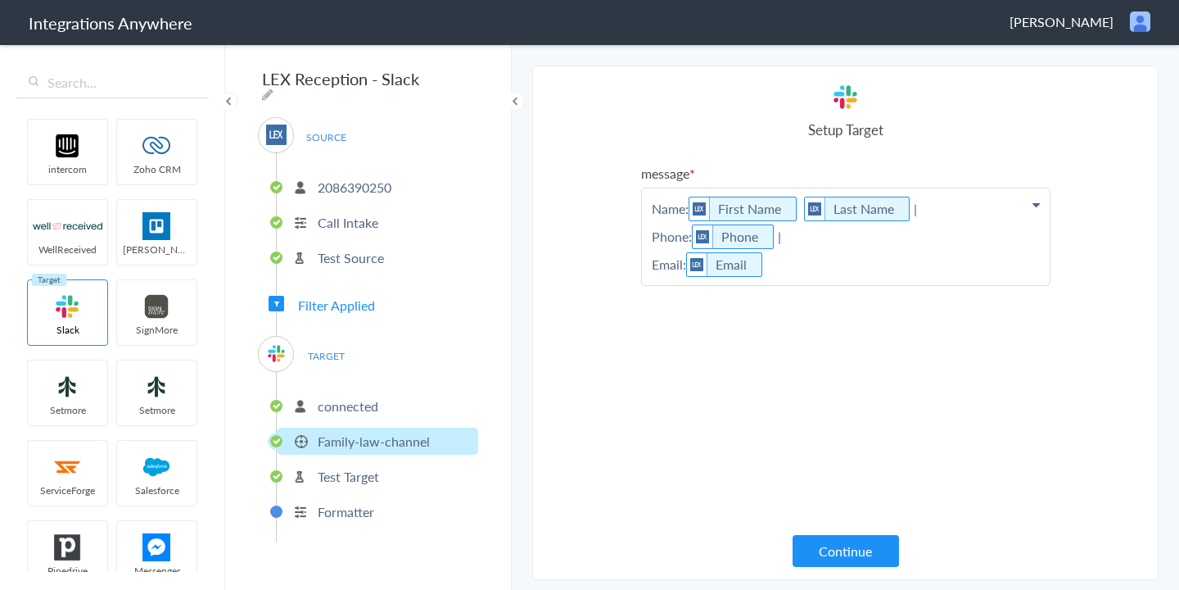
click at [853, 269] on p "Name: First Name Last Name | Phone: Phone | Email: Email" at bounding box center [846, 236] width 408 height 97
click at [1023, 98] on div "Setup Target" at bounding box center [846, 111] width 410 height 57
click at [787, 267] on p "Name: First Name Last Name | Phone: Phone | Email: Email |" at bounding box center [846, 236] width 408 height 97
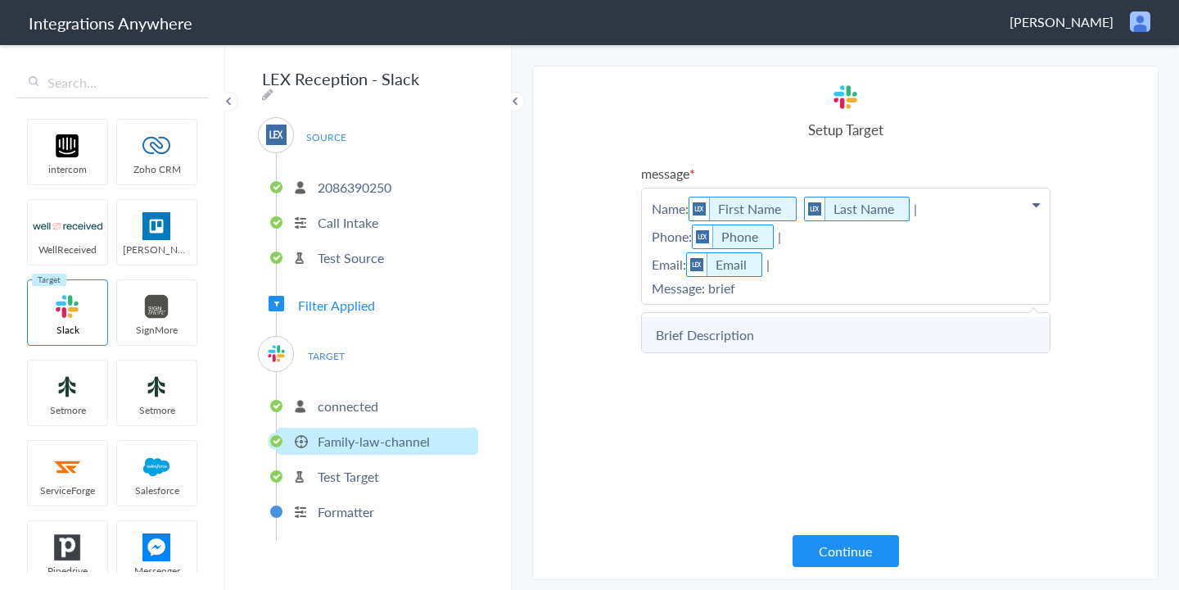
click at [750, 330] on link "Brief Description" at bounding box center [846, 334] width 408 height 35
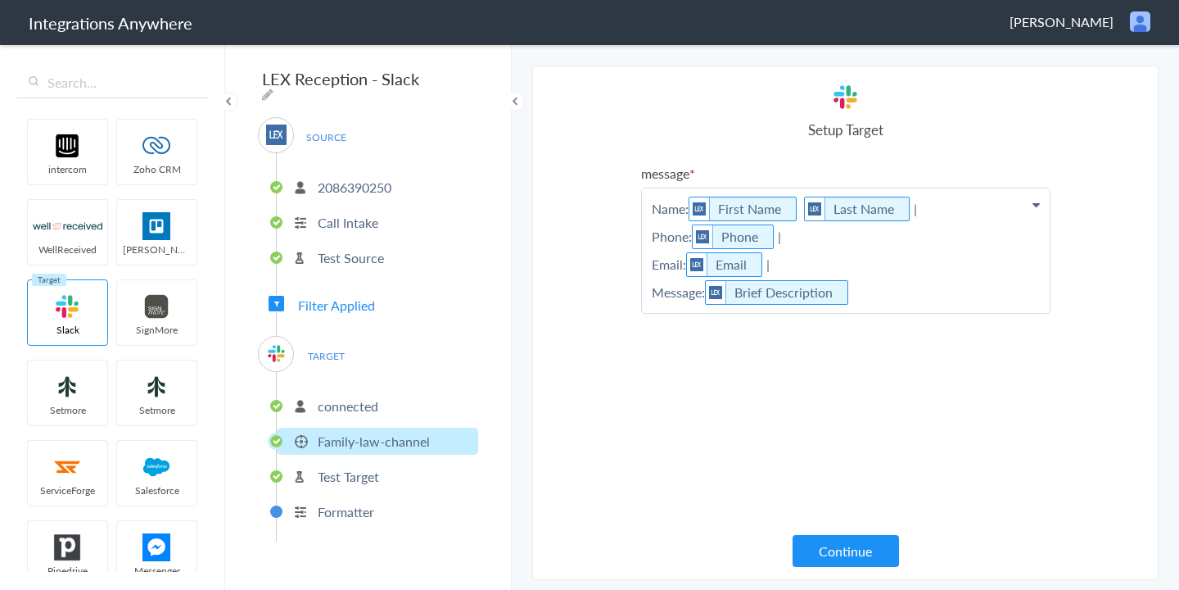
click at [883, 293] on p "Name: First Name Last Name | Phone: Phone | Email: Email | Message: Brief Descr…" at bounding box center [846, 250] width 408 height 124
click at [893, 298] on p "Name: First Name Last Name | Phone: Phone | Email: Email | Message: Brief Descr…" at bounding box center [846, 250] width 408 height 124
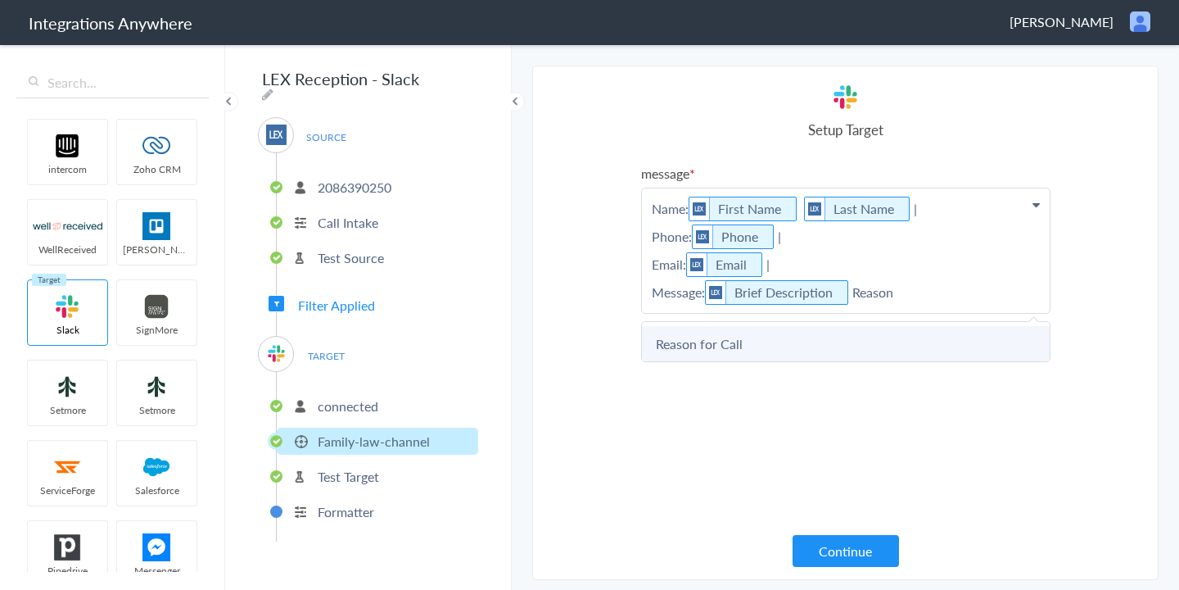
click at [876, 352] on link "Reason for Call" at bounding box center [846, 343] width 408 height 35
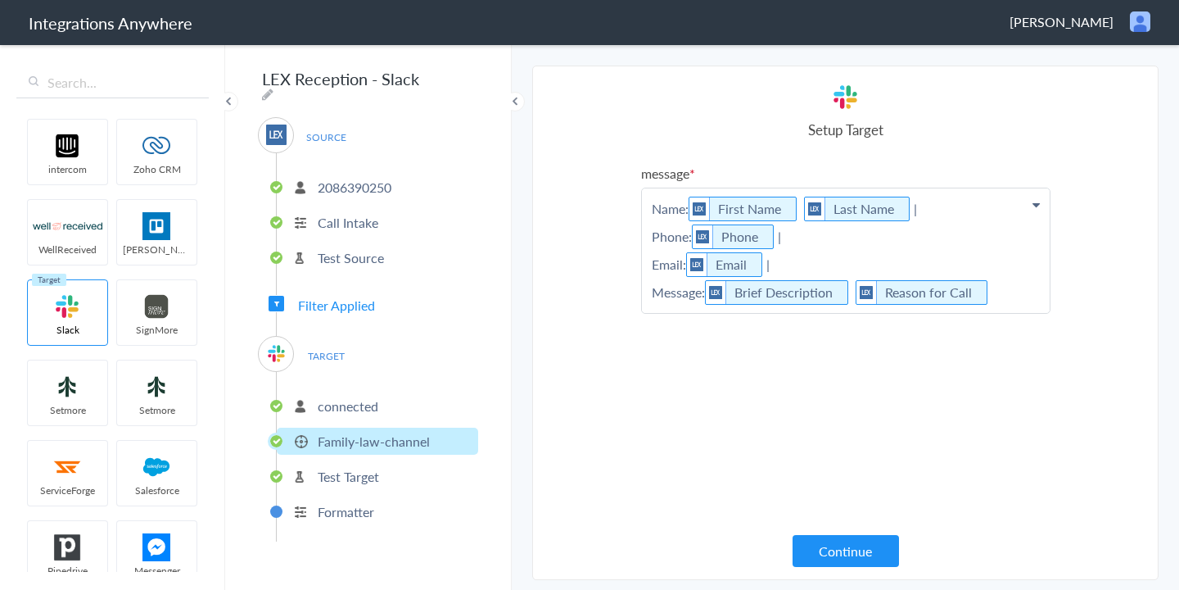
click at [1015, 287] on p "Name: First Name Last Name | Phone: Phone | Email: Email | Message: Brief Descr…" at bounding box center [846, 250] width 408 height 124
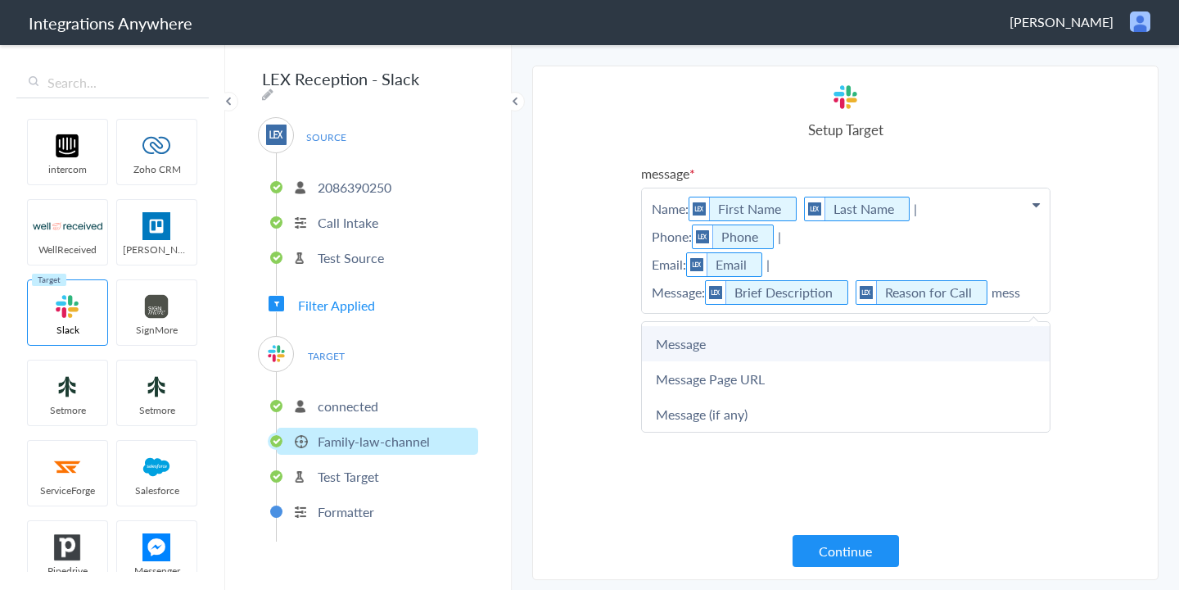
click at [853, 339] on link "Message" at bounding box center [846, 343] width 408 height 35
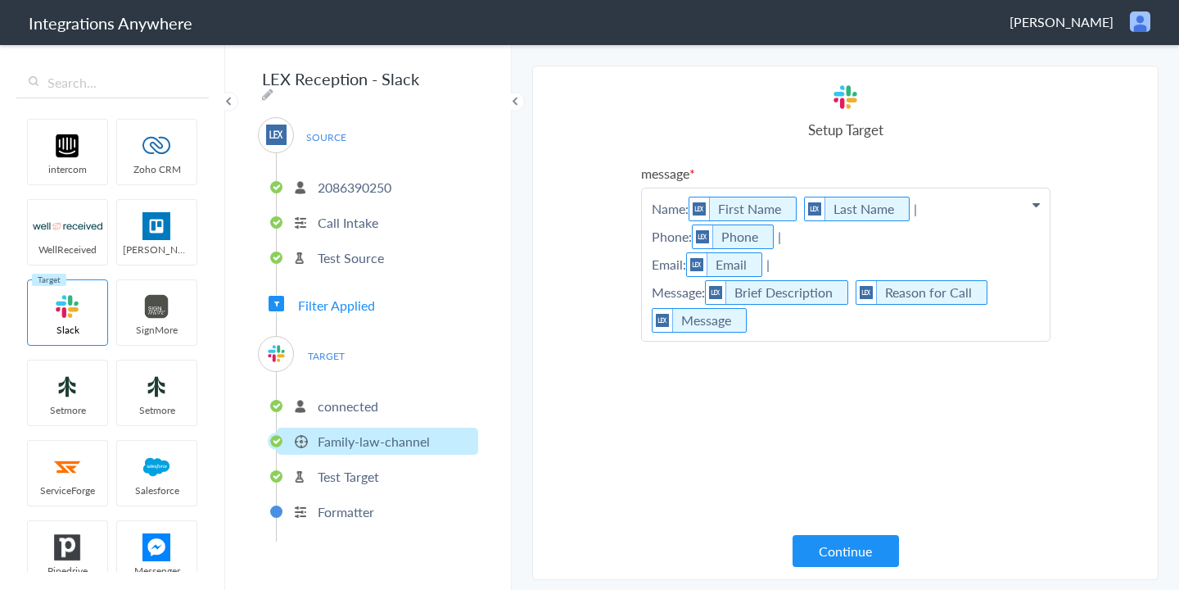
click at [861, 325] on p "Name: First Name Last Name | Phone: Phone | Email: Email | Message: Brief Descr…" at bounding box center [846, 264] width 408 height 152
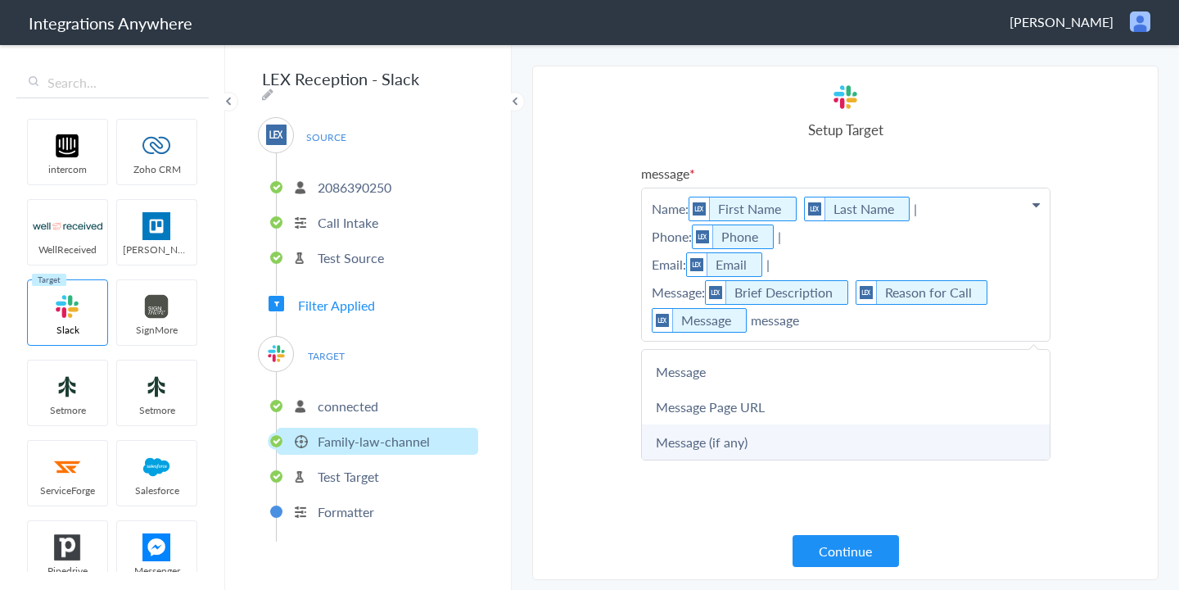
click at [776, 437] on link "Message (if any)" at bounding box center [846, 441] width 408 height 35
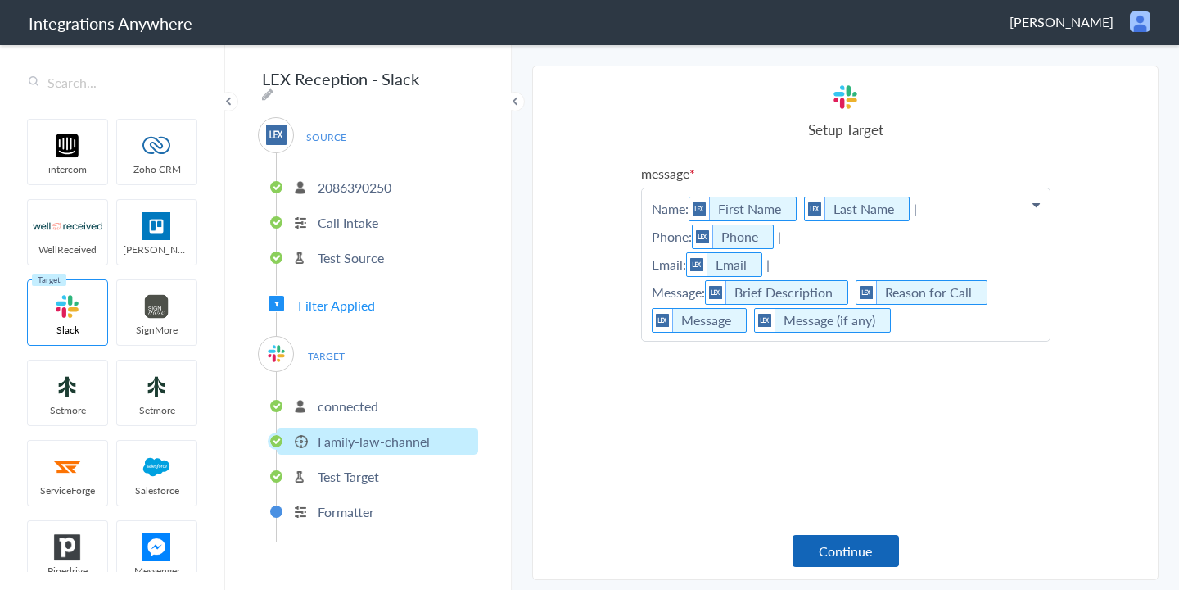
click at [868, 545] on button "Continue" at bounding box center [846, 551] width 106 height 32
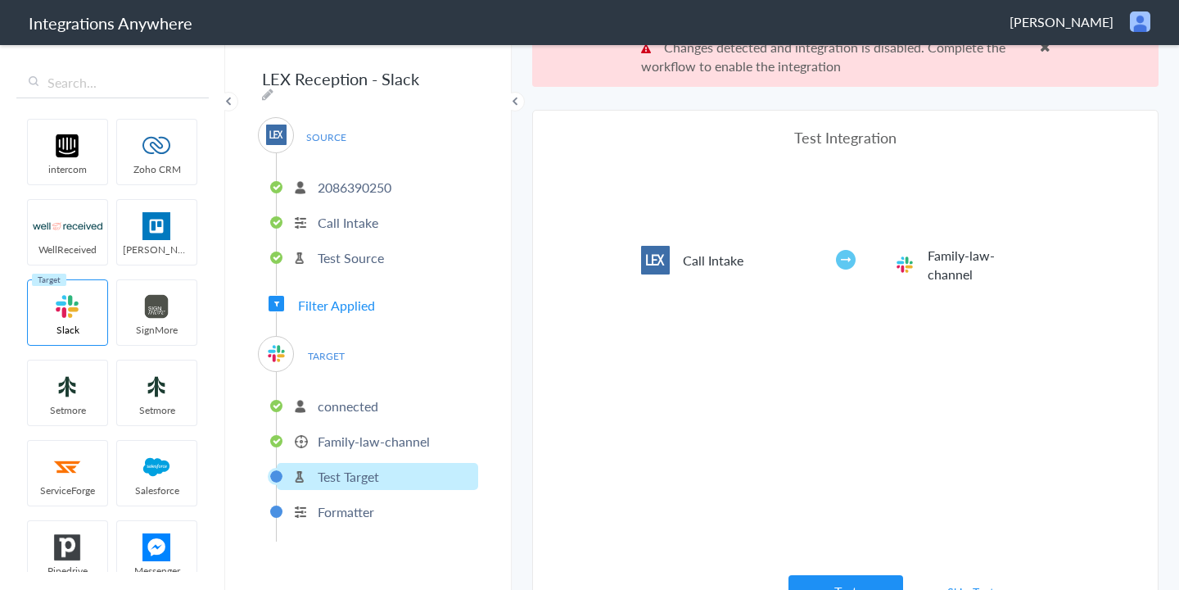
scroll to position [61, 0]
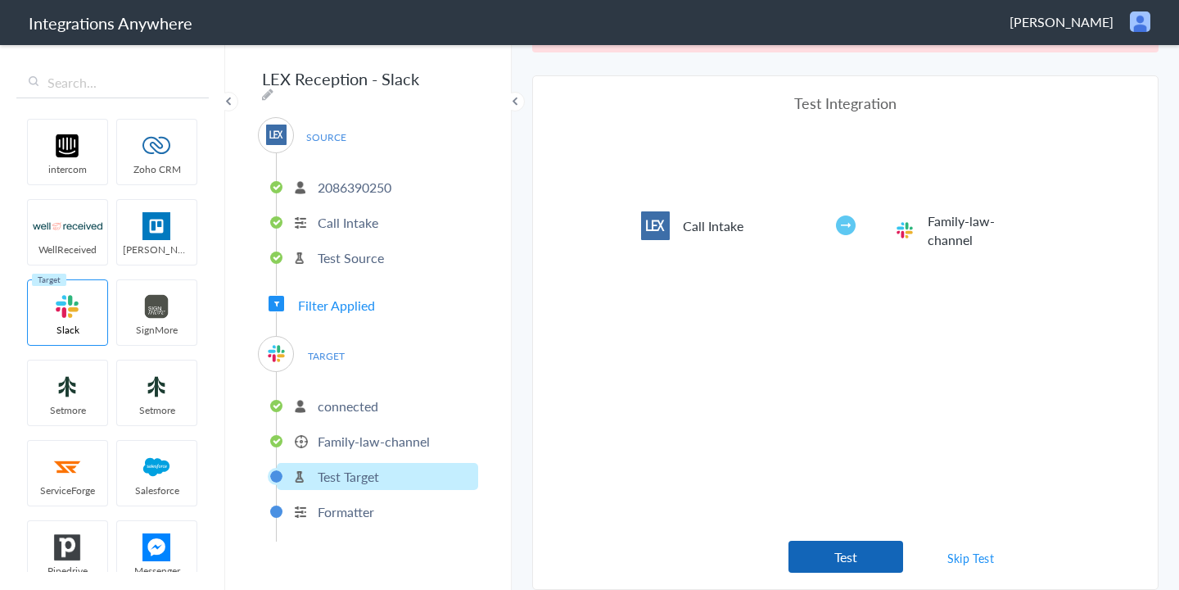
click at [852, 560] on button "Test" at bounding box center [846, 557] width 115 height 32
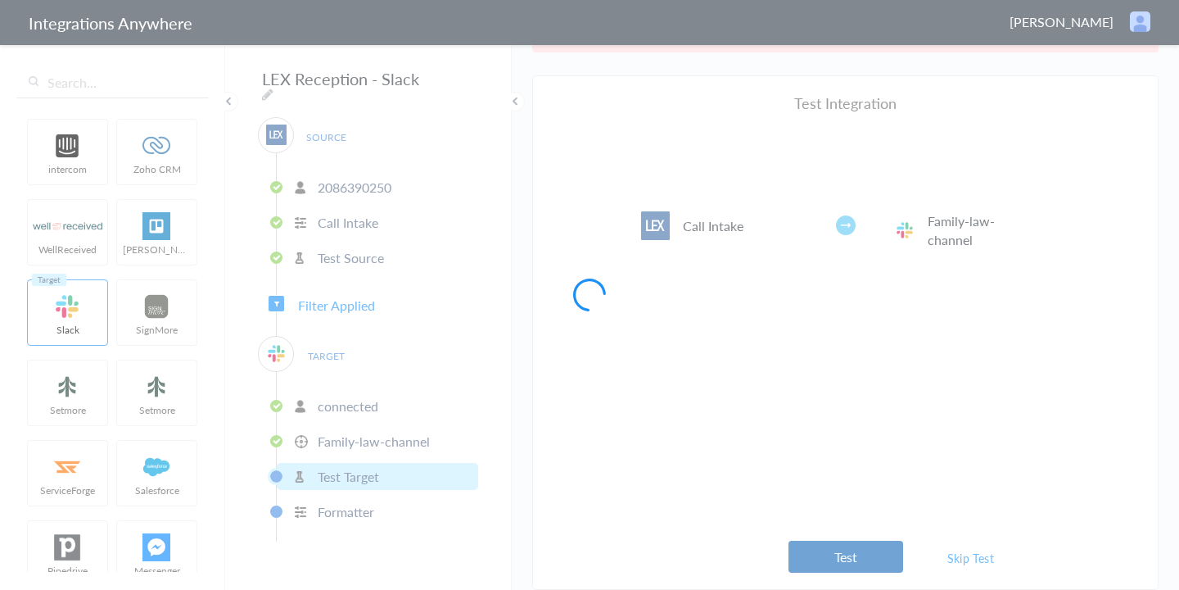
scroll to position [0, 0]
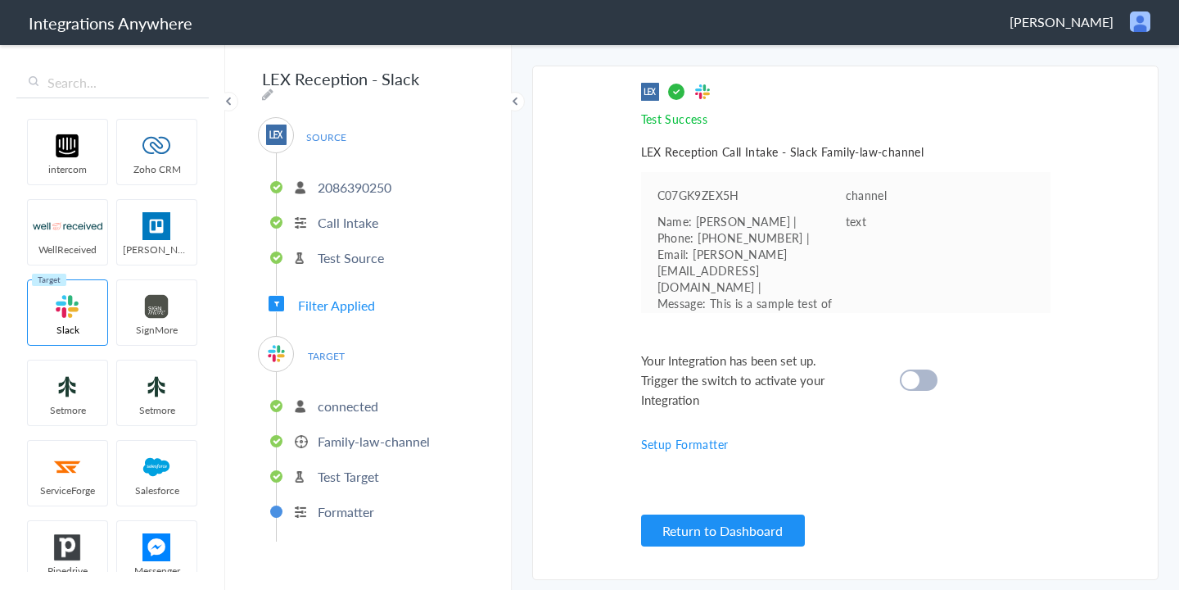
click at [916, 378] on cite at bounding box center [911, 380] width 18 height 18
click at [376, 448] on ul "connected Family-law-channel Test Target Formatter" at bounding box center [377, 457] width 202 height 170
click at [386, 437] on p "Family-law-channel" at bounding box center [374, 441] width 112 height 19
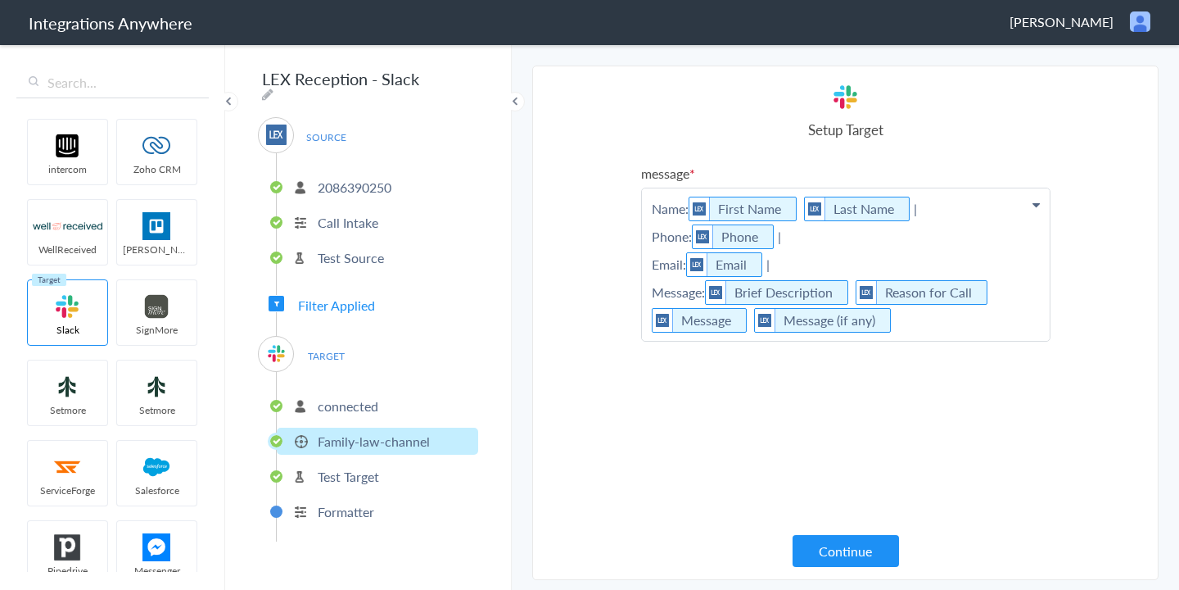
click at [800, 206] on p "Name: First Name Last Name | Phone: Phone | Email: Email | Message: Brief Descr…" at bounding box center [846, 264] width 408 height 152
click at [797, 206] on p "Name: First Name Last Name | Phone: Phone | Email: Email | Message: Brief Descr…" at bounding box center [846, 264] width 408 height 152
click at [952, 244] on p "Name: First Name Last Name | Phone: Phone | Email: Email | Message: Brief Descr…" at bounding box center [846, 264] width 408 height 152
click at [849, 290] on p "Name: First Name Last Name | Phone: Phone | Email: Email | Message: Brief Descr…" at bounding box center [846, 264] width 408 height 152
click at [993, 292] on p "Name: First Name Last Name | Phone: Phone | Email: Email | Message: Brief Descr…" at bounding box center [846, 264] width 408 height 152
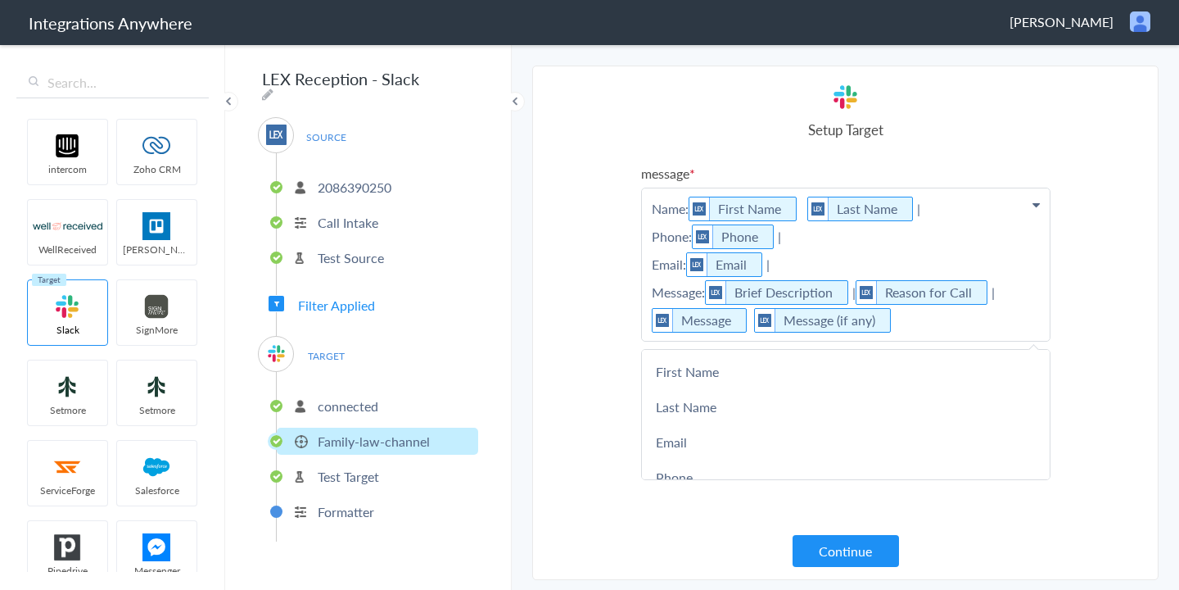
click at [744, 323] on p "Name: First Name Last Name | Phone: Phone | Email: Email | Message: Brief Descr…" at bounding box center [846, 264] width 408 height 152
click at [894, 315] on p "Name: First Name Last Name | Phone: Phone | Email: Email | Message: Brief Descr…" at bounding box center [846, 264] width 408 height 152
click at [885, 316] on p "Name: First Name Last Name | Phone: Phone | Email: Email | Message: Brief Descr…" at bounding box center [846, 264] width 408 height 152
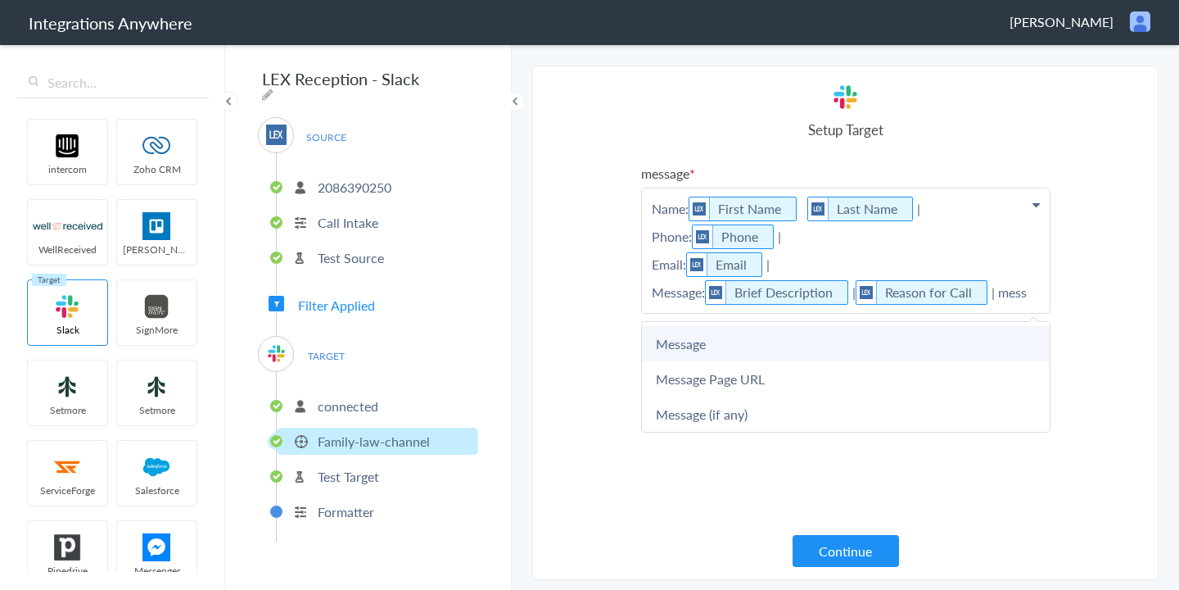
click at [722, 338] on link "Message" at bounding box center [846, 343] width 408 height 35
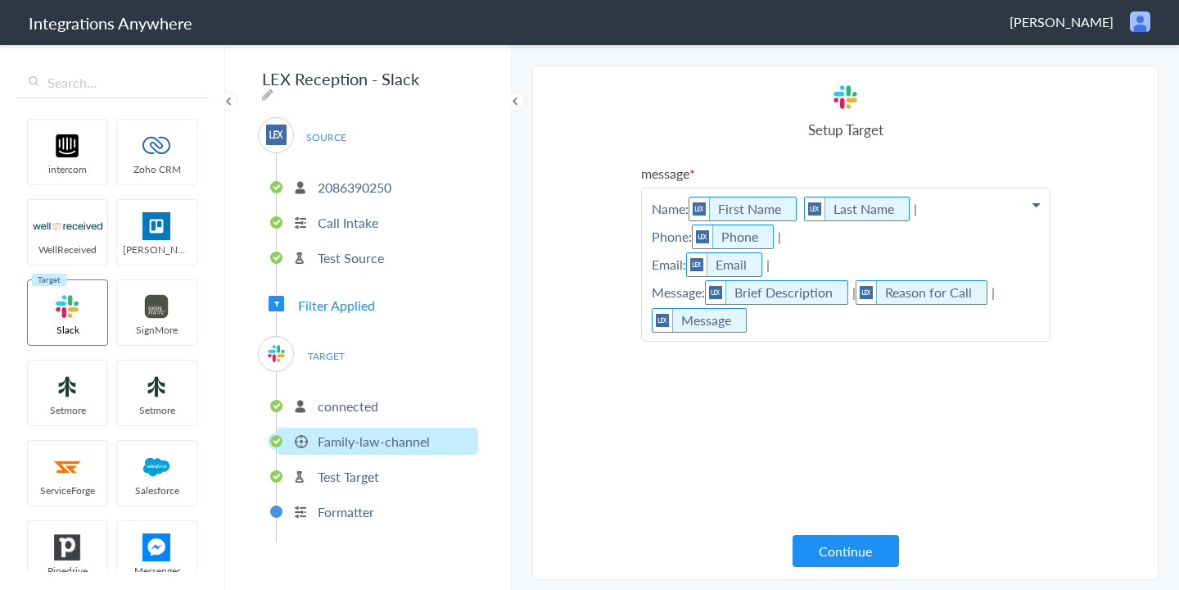
click at [783, 319] on p "Name: First Name Last Name | Phone: Phone | Email: Email | Message: Brief Descr…" at bounding box center [846, 264] width 408 height 152
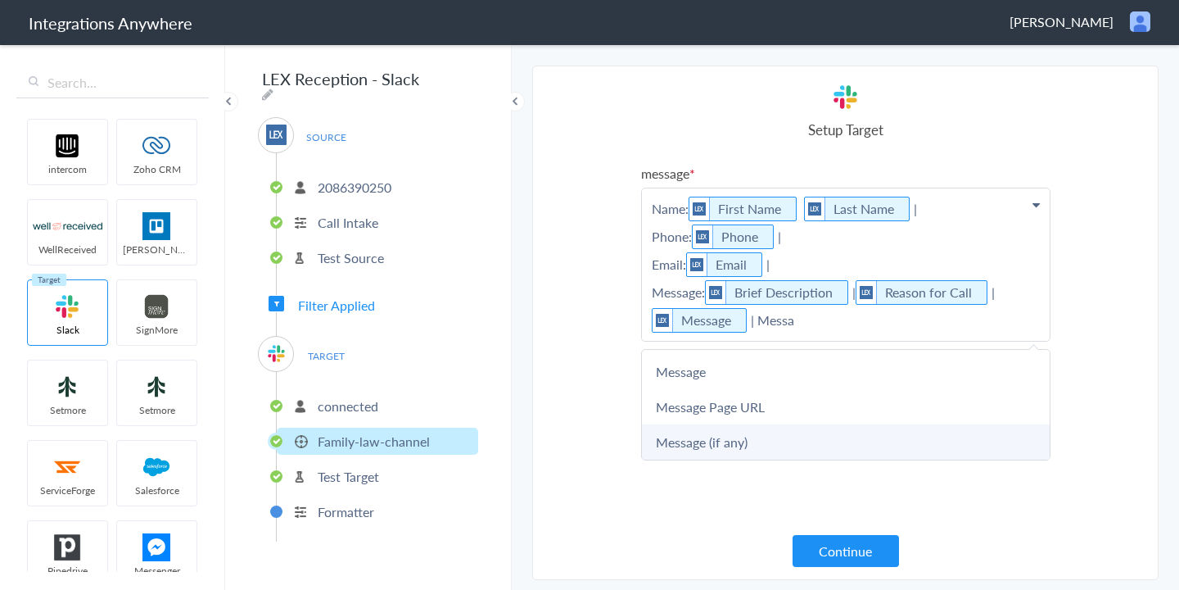
click at [779, 447] on link "Message (if any)" at bounding box center [846, 441] width 408 height 35
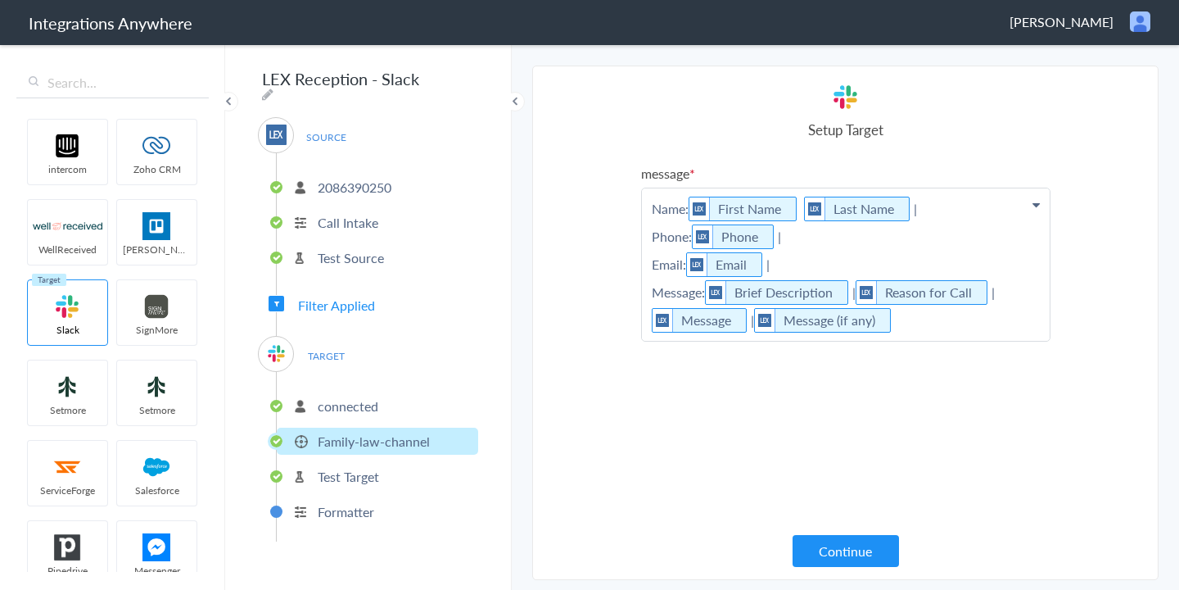
click at [963, 322] on p "Name: First Name Last Name | Phone: Phone | Email: Email | Message: Brief Descr…" at bounding box center [846, 264] width 408 height 152
click at [865, 552] on button "Continue" at bounding box center [846, 551] width 106 height 32
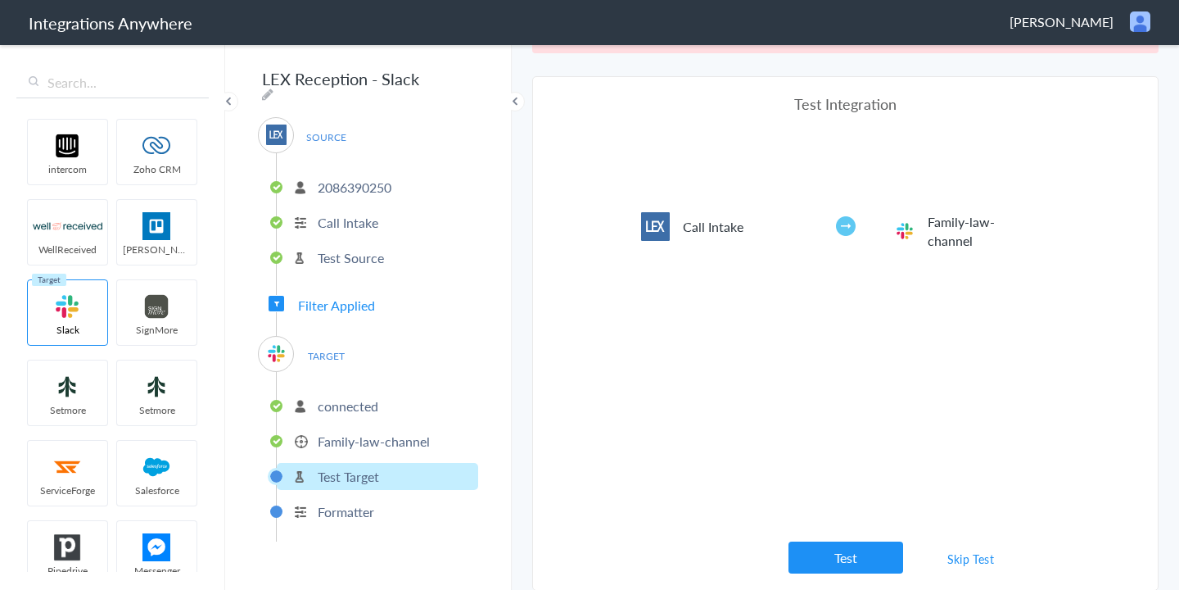
scroll to position [61, 0]
click at [844, 558] on button "Test" at bounding box center [846, 557] width 115 height 32
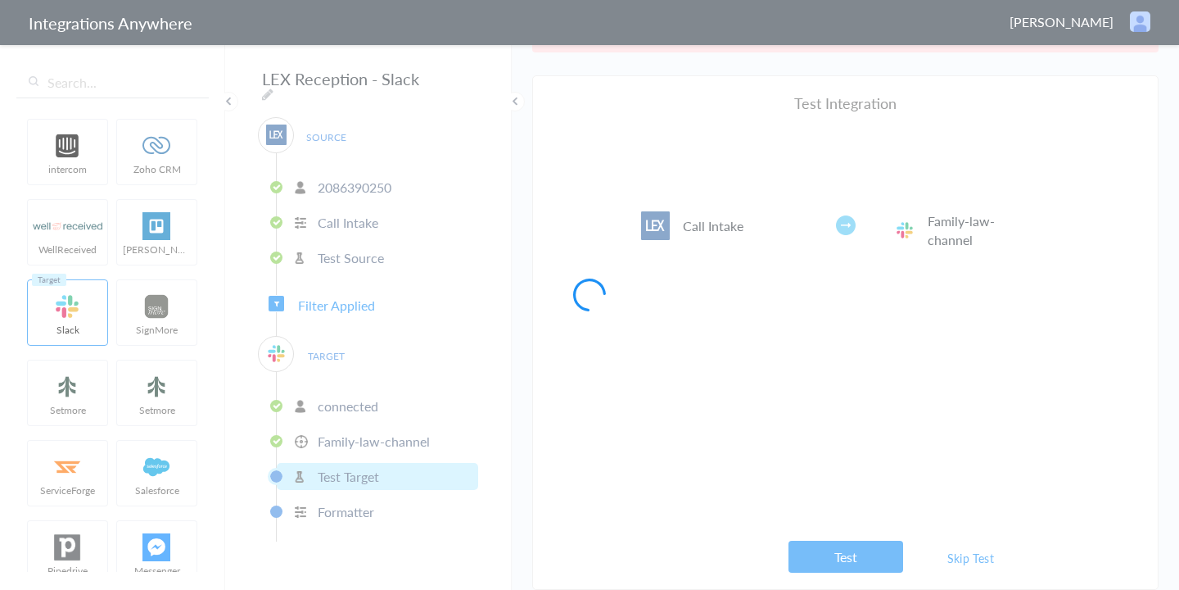
scroll to position [0, 0]
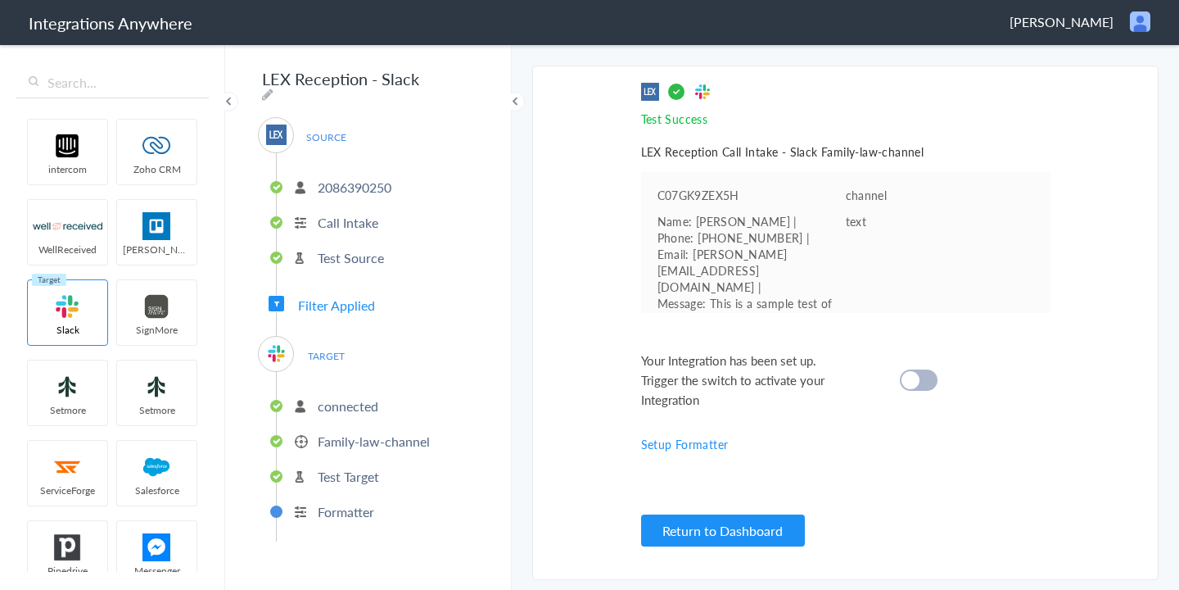
click at [915, 376] on cite at bounding box center [911, 380] width 18 height 18
